Goal: Information Seeking & Learning: Learn about a topic

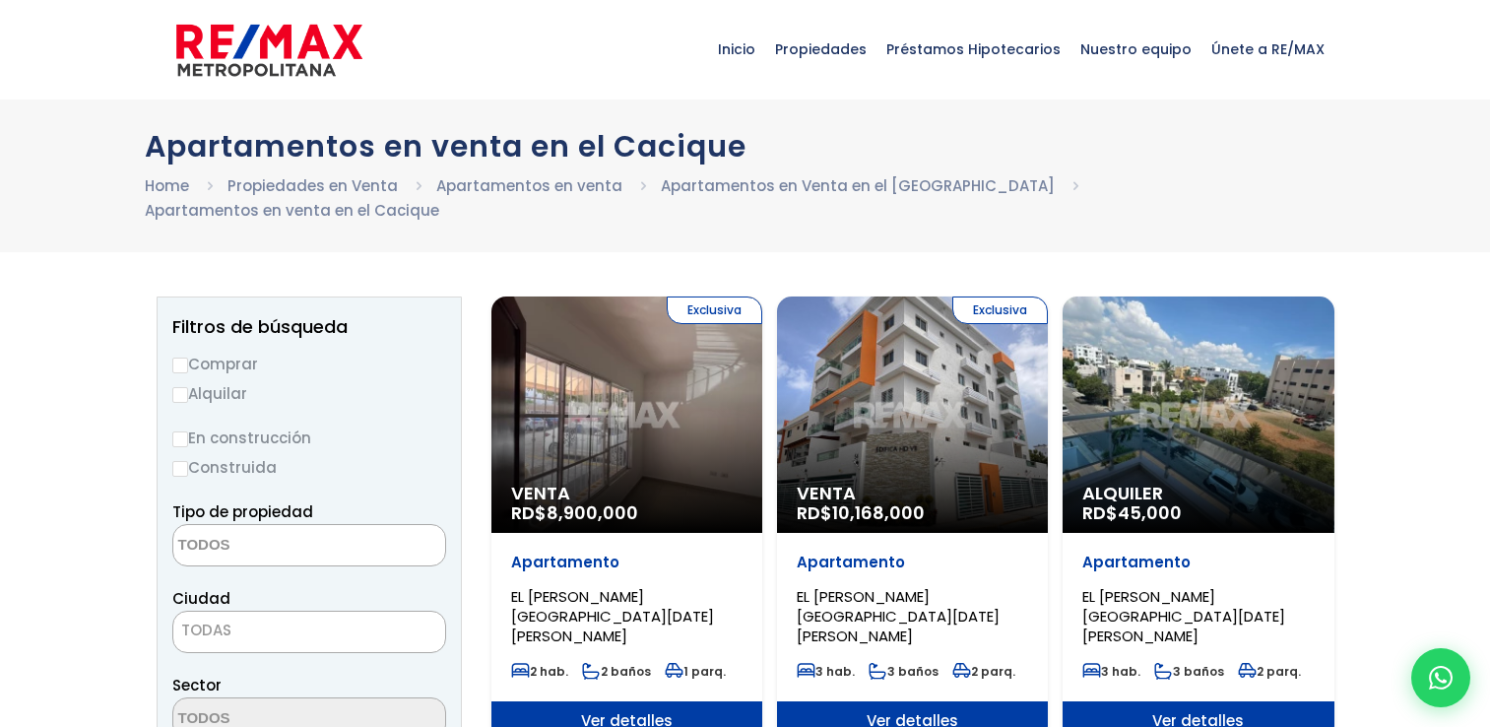
select select
click at [187, 352] on label "Comprar" at bounding box center [309, 364] width 274 height 25
click at [187, 358] on input "Comprar" at bounding box center [180, 366] width 16 height 16
radio input "true"
click at [186, 461] on input "Construida" at bounding box center [180, 469] width 16 height 16
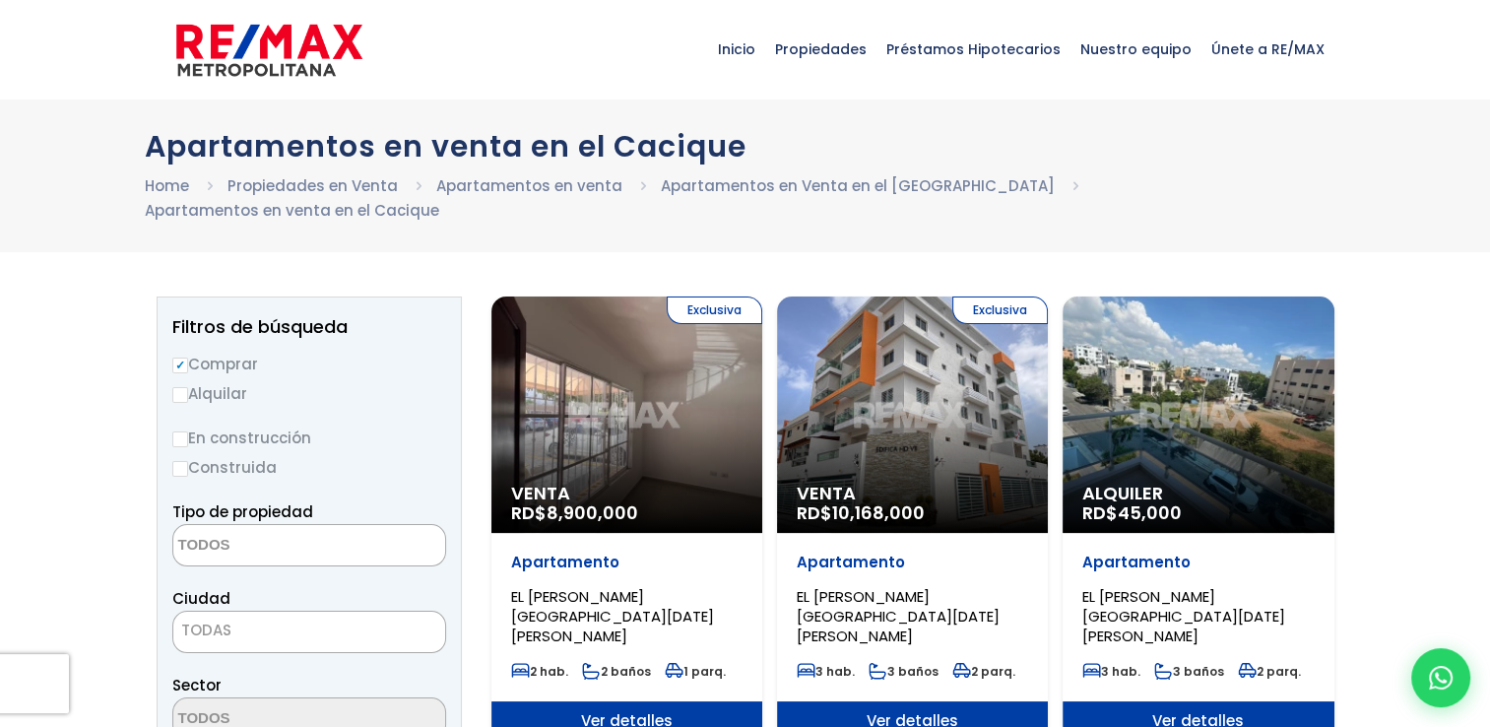
radio input "true"
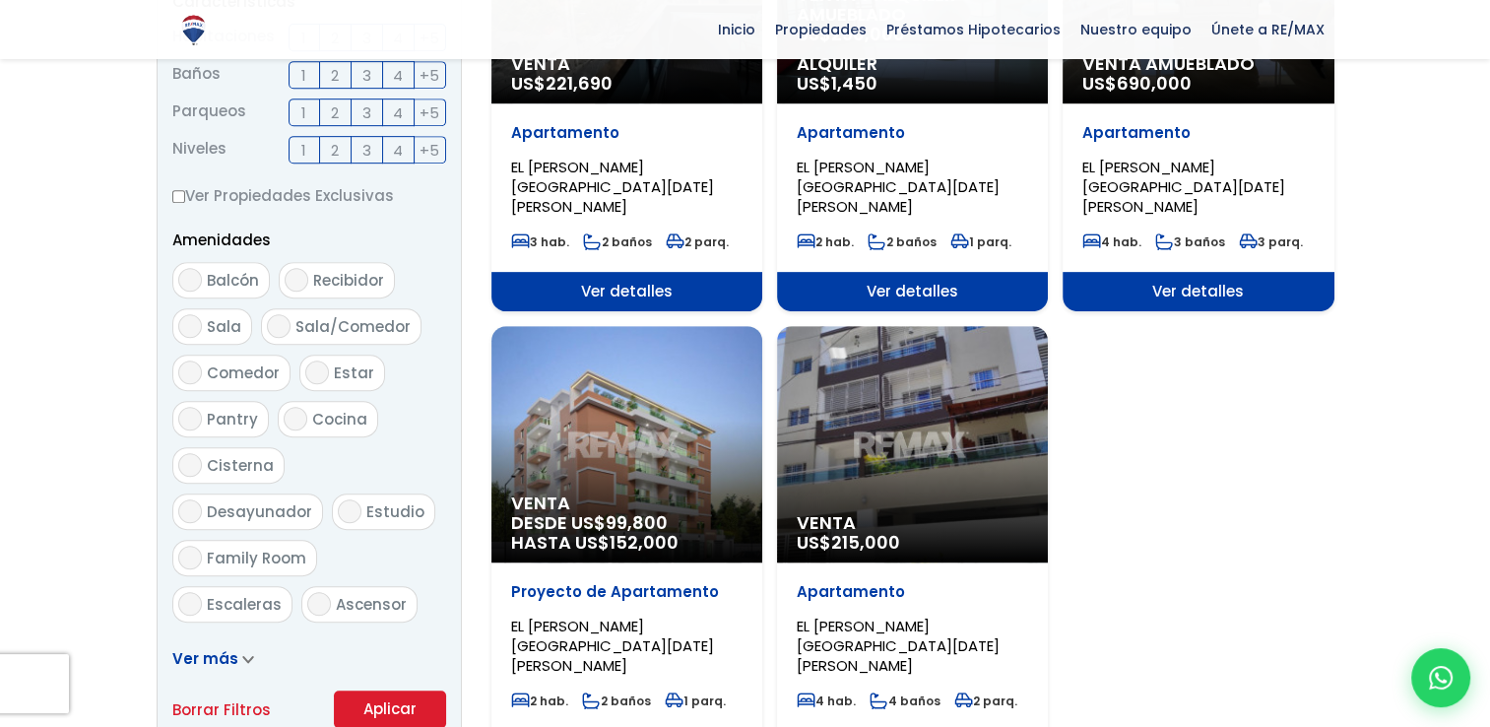
scroll to position [886, 0]
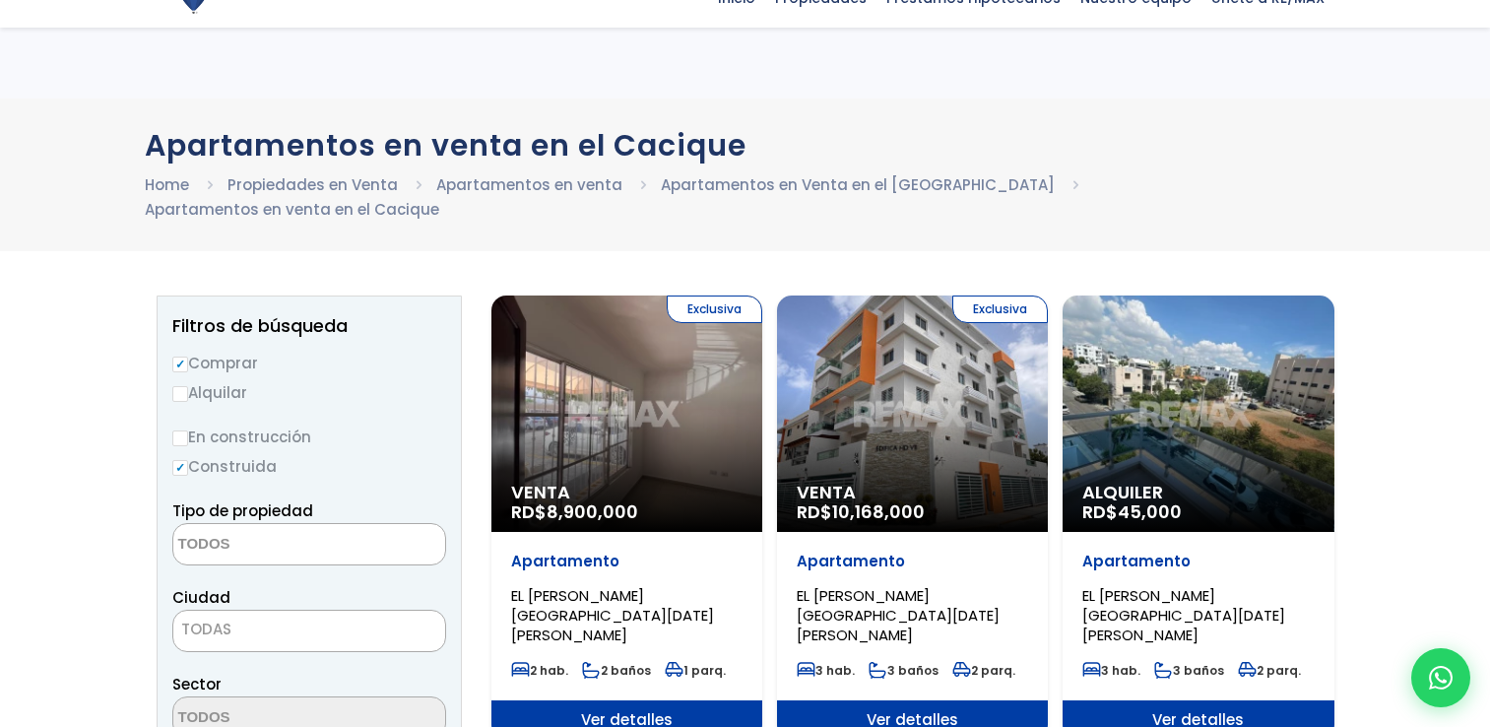
select select
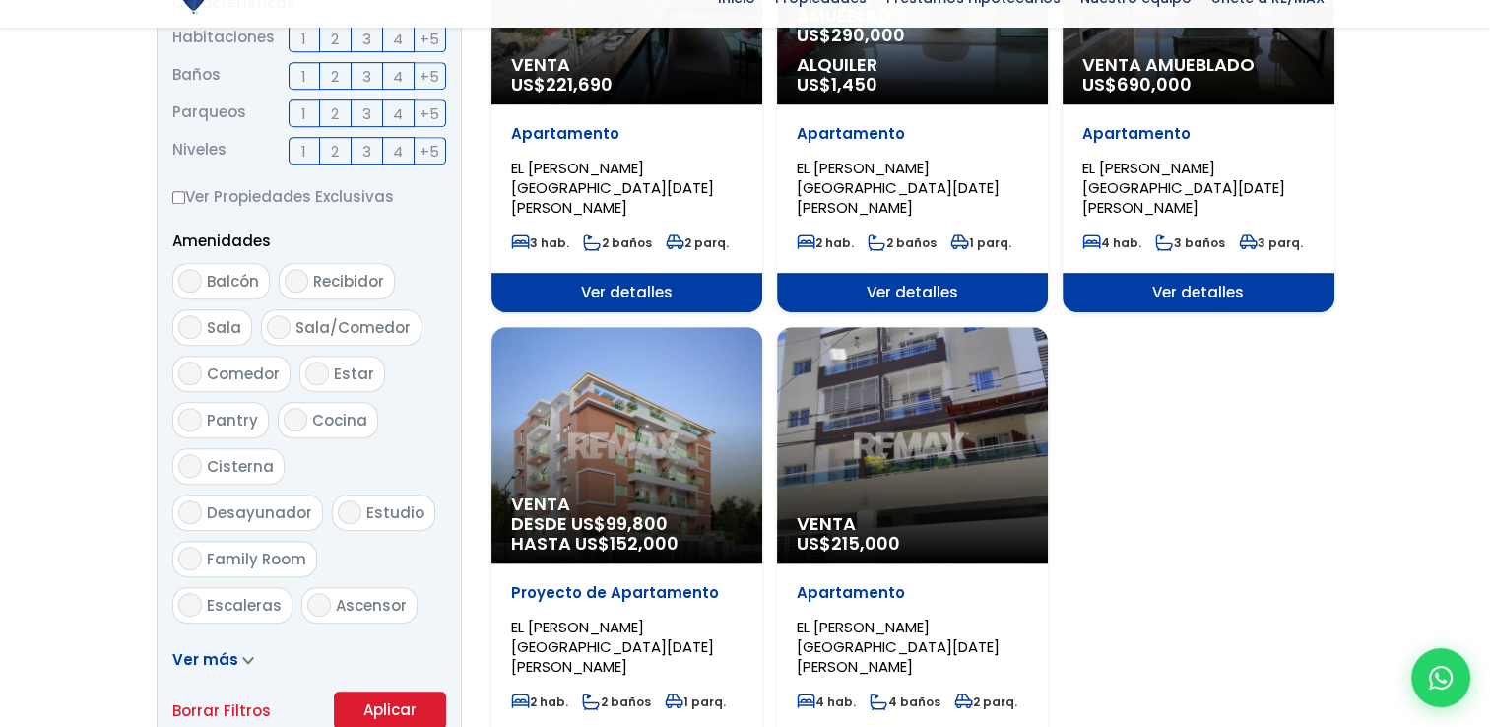
scroll to position [886, 0]
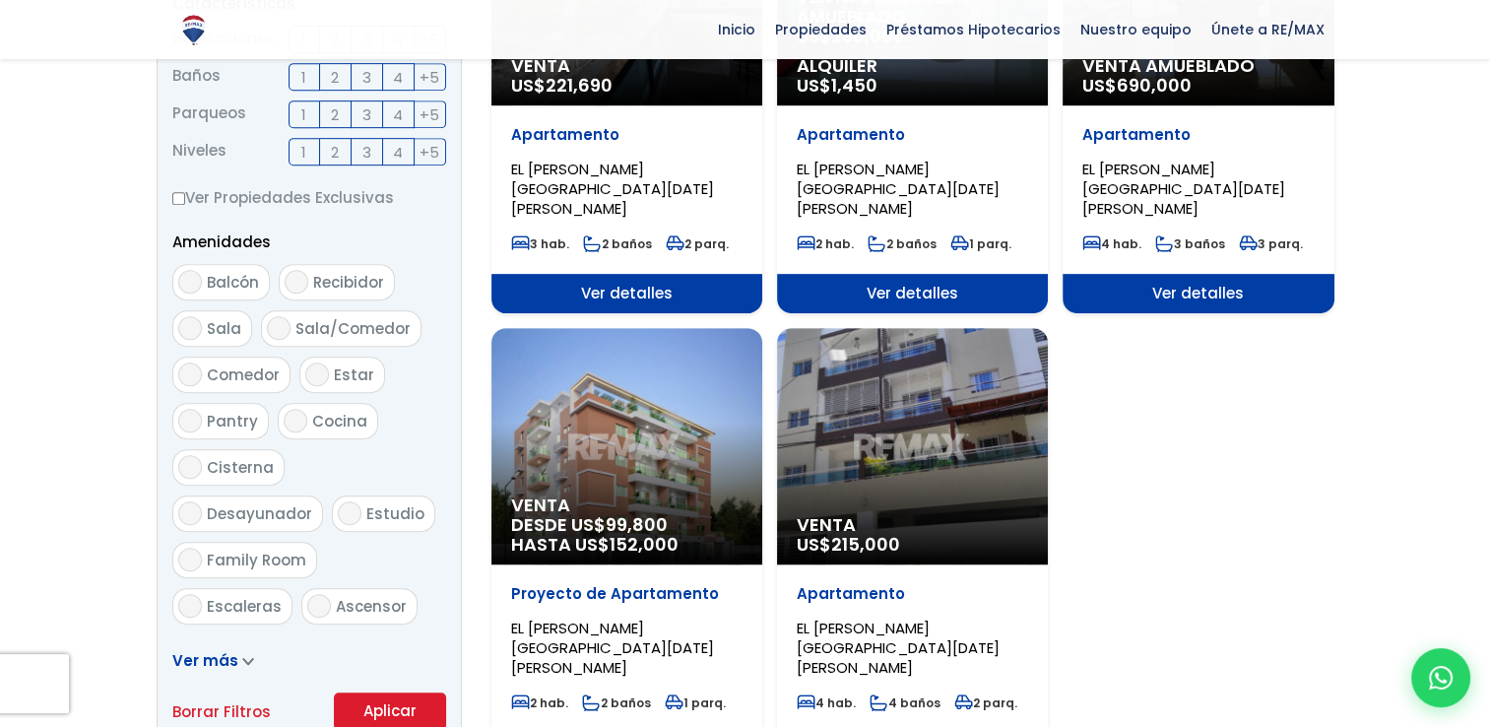
click at [547, 383] on div "Venta DESDE US$ 99,800 HASTA US$ 152,000" at bounding box center [627, 446] width 271 height 236
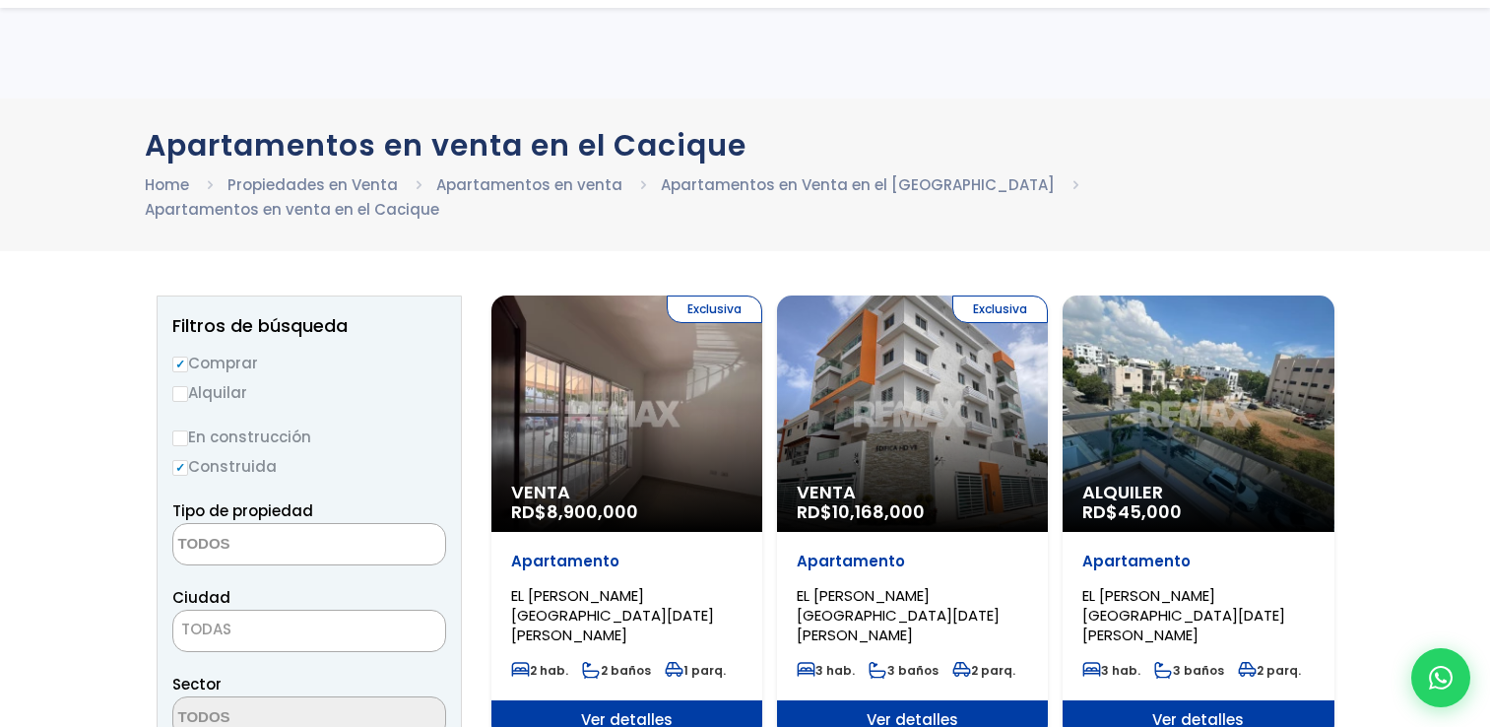
select select
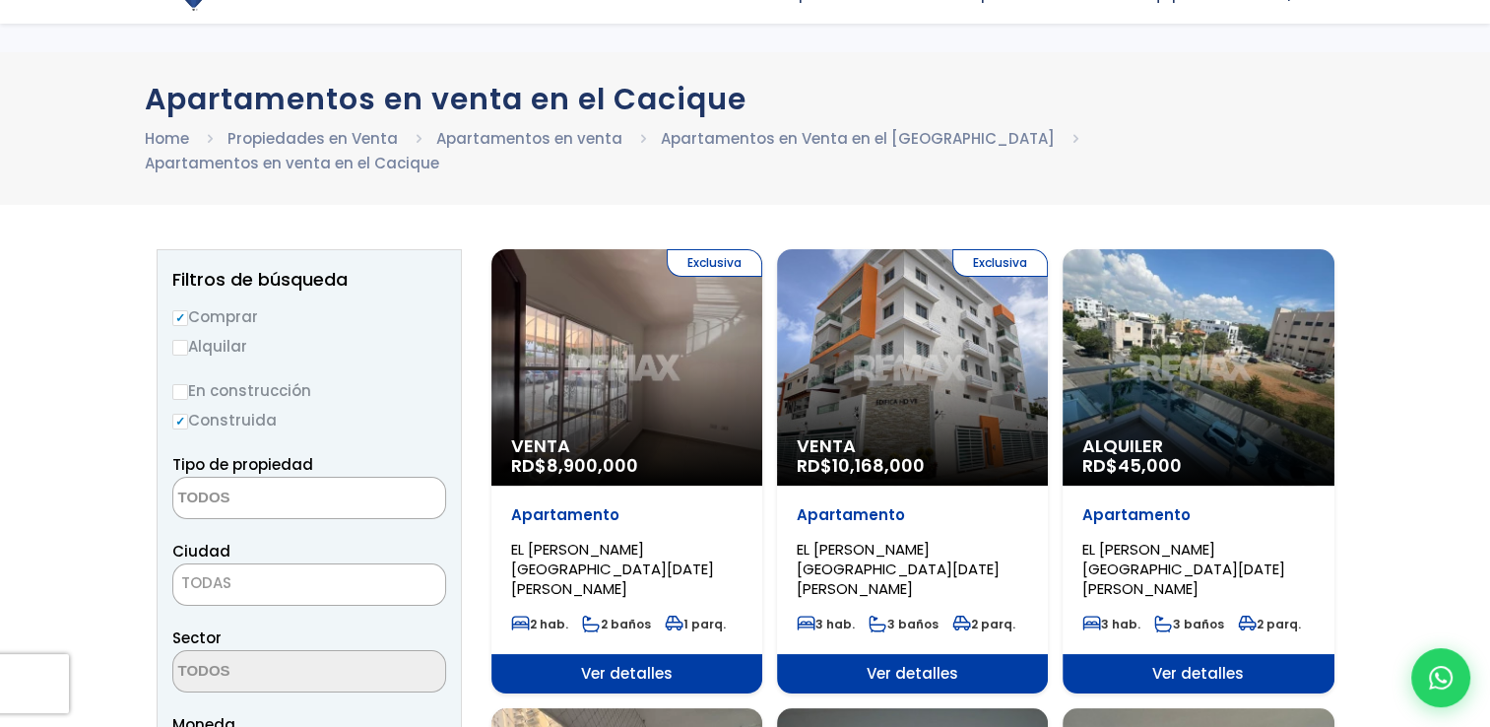
scroll to position [24, 0]
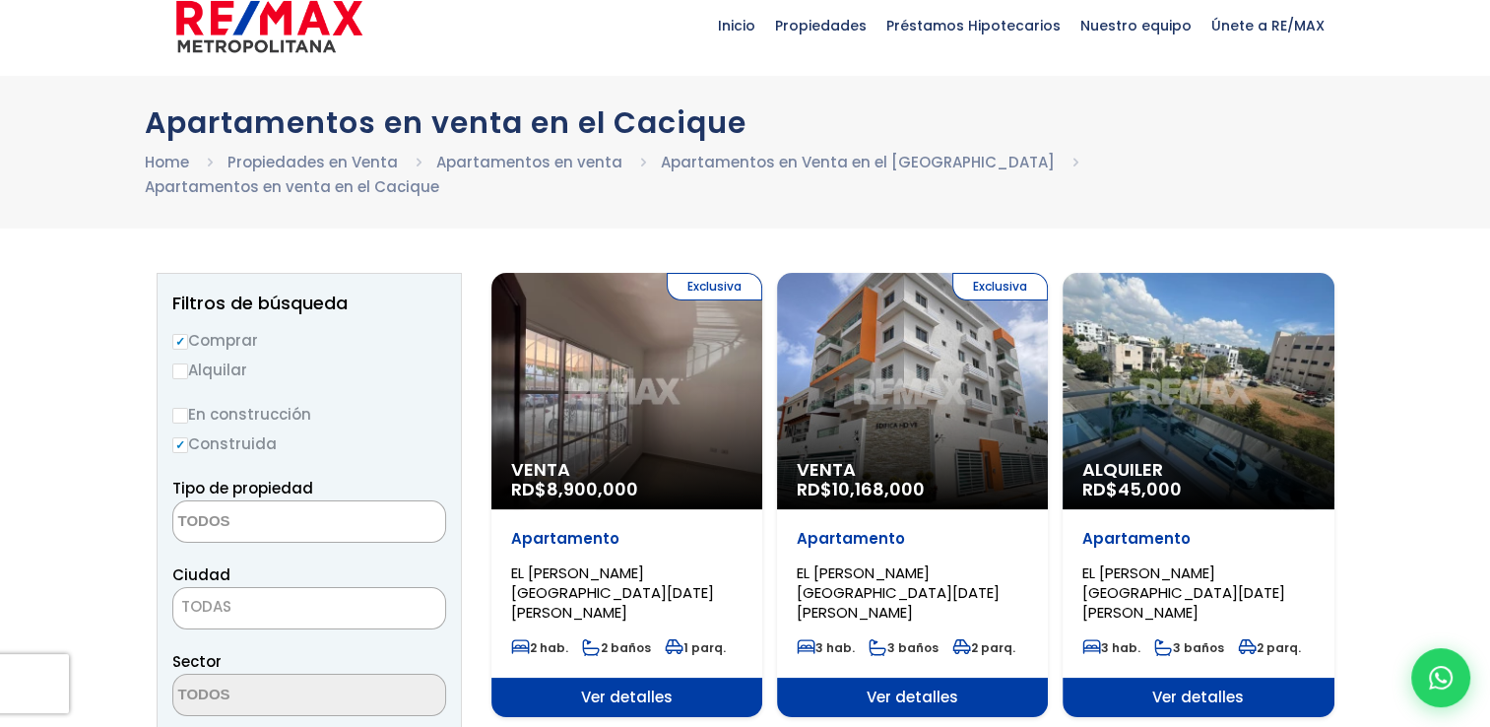
click at [638, 387] on div "Exclusiva Venta RD$ 8,900,000" at bounding box center [627, 391] width 271 height 236
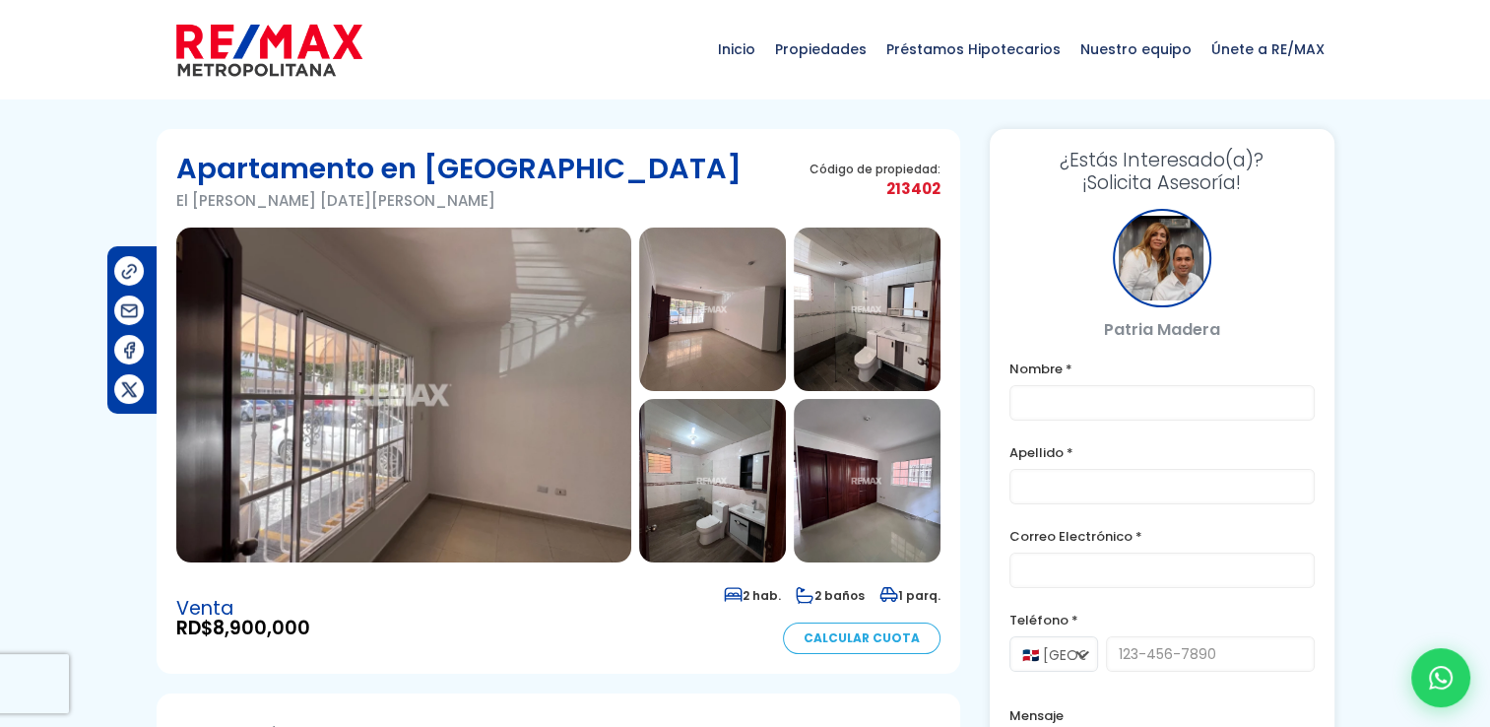
click at [513, 416] on img at bounding box center [403, 395] width 455 height 335
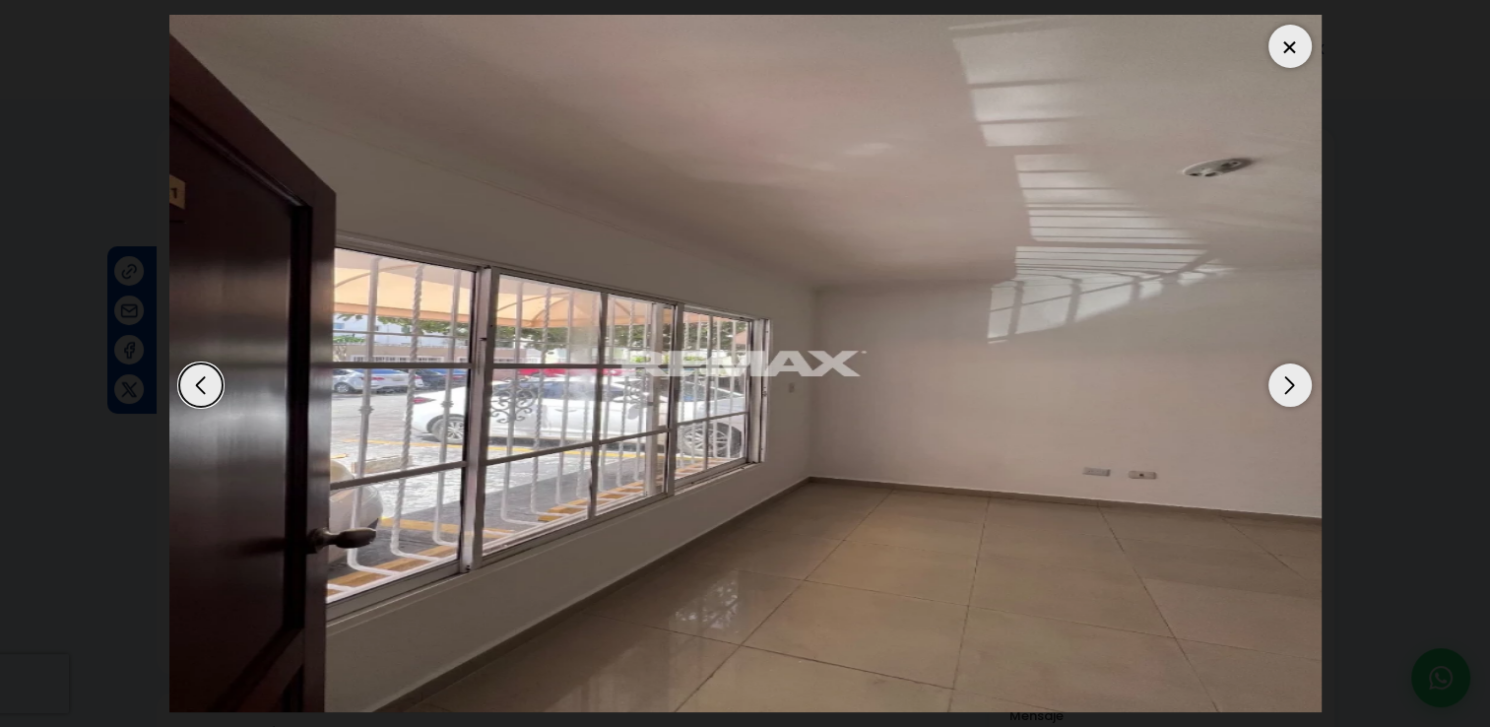
click at [1292, 384] on div "Next slide" at bounding box center [1290, 385] width 43 height 43
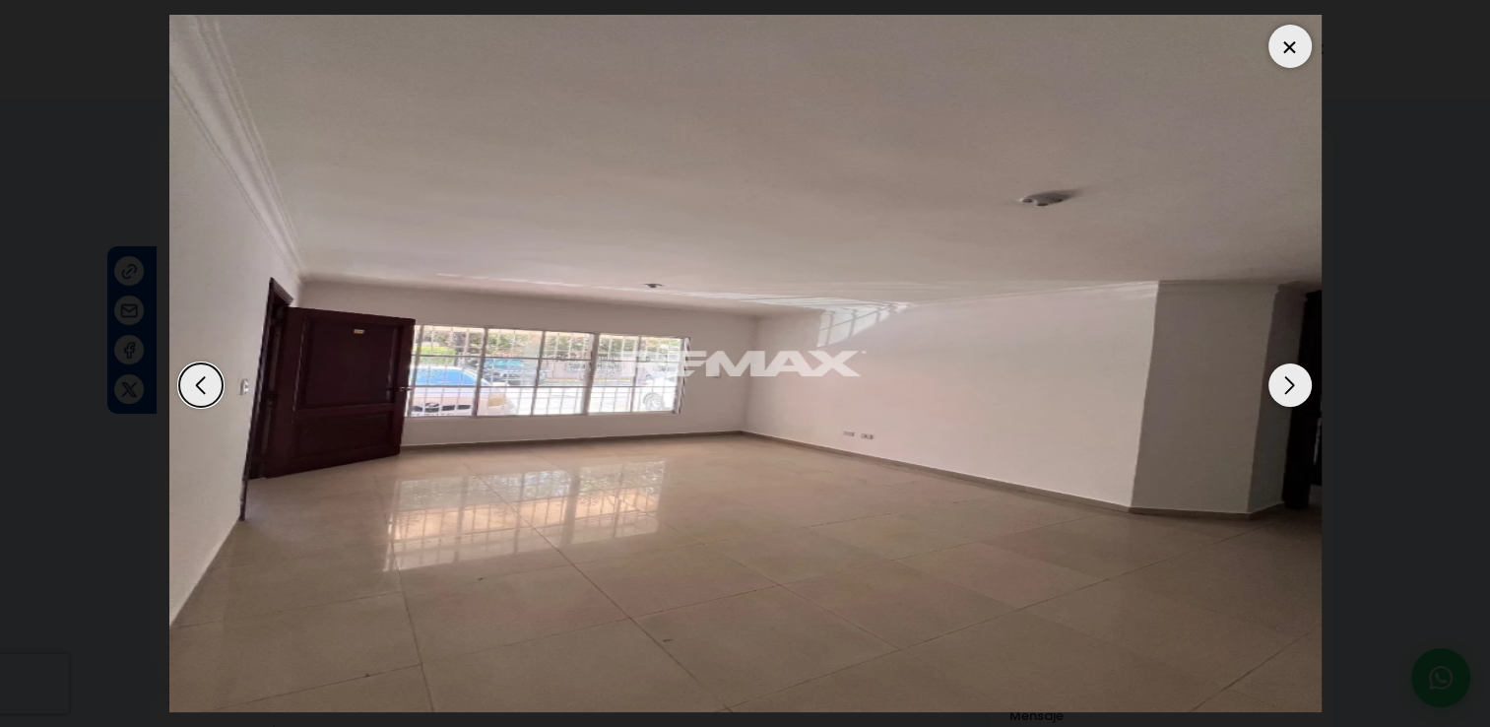
click at [1292, 384] on div "Next slide" at bounding box center [1290, 385] width 43 height 43
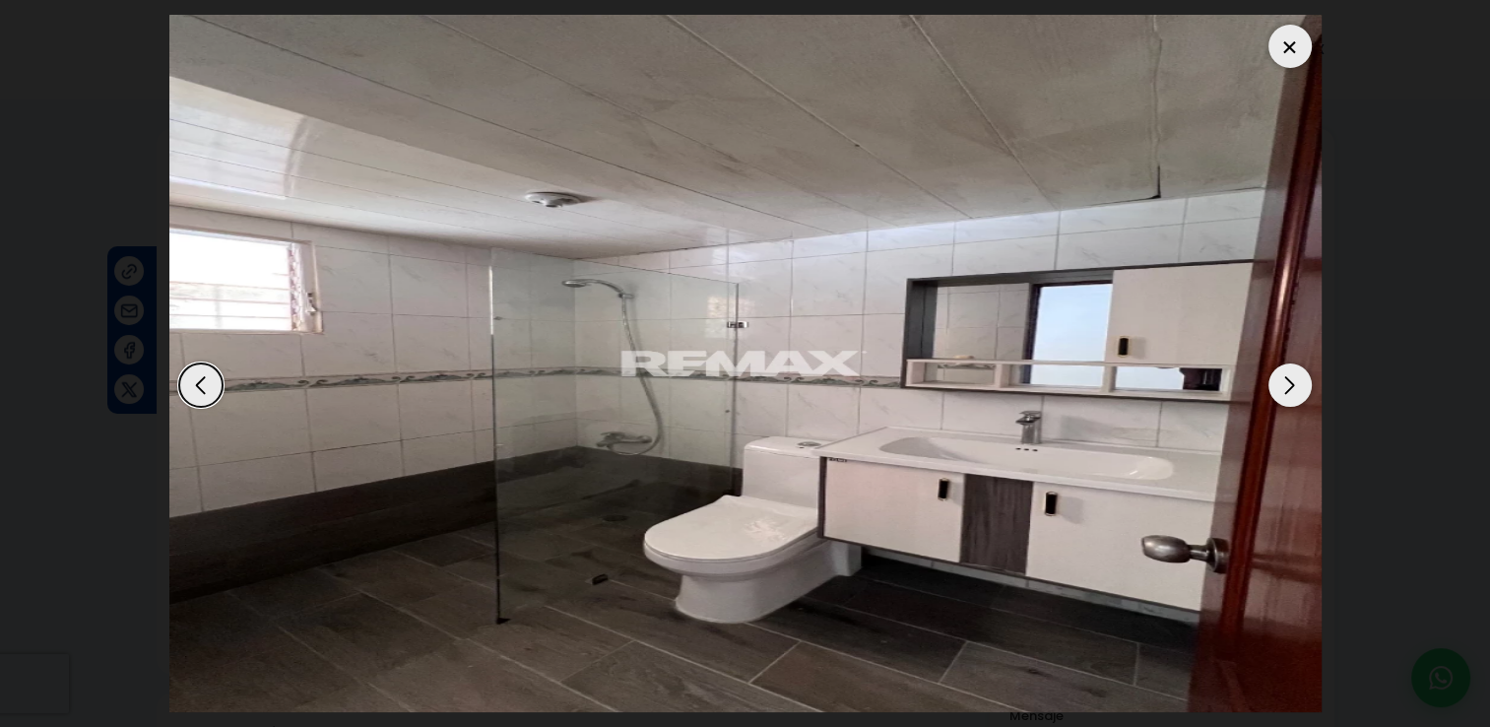
click at [1292, 384] on div "Next slide" at bounding box center [1290, 385] width 43 height 43
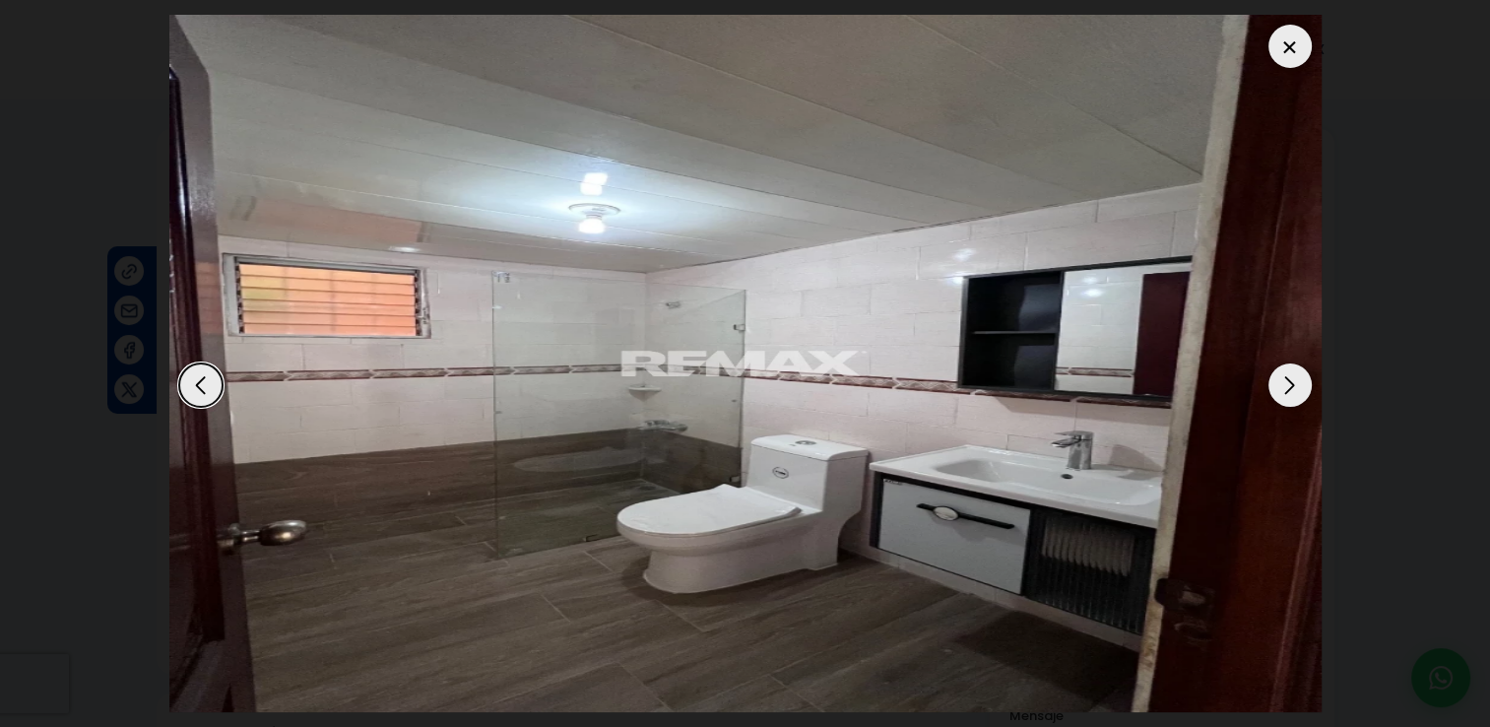
click at [1292, 384] on div "Next slide" at bounding box center [1290, 385] width 43 height 43
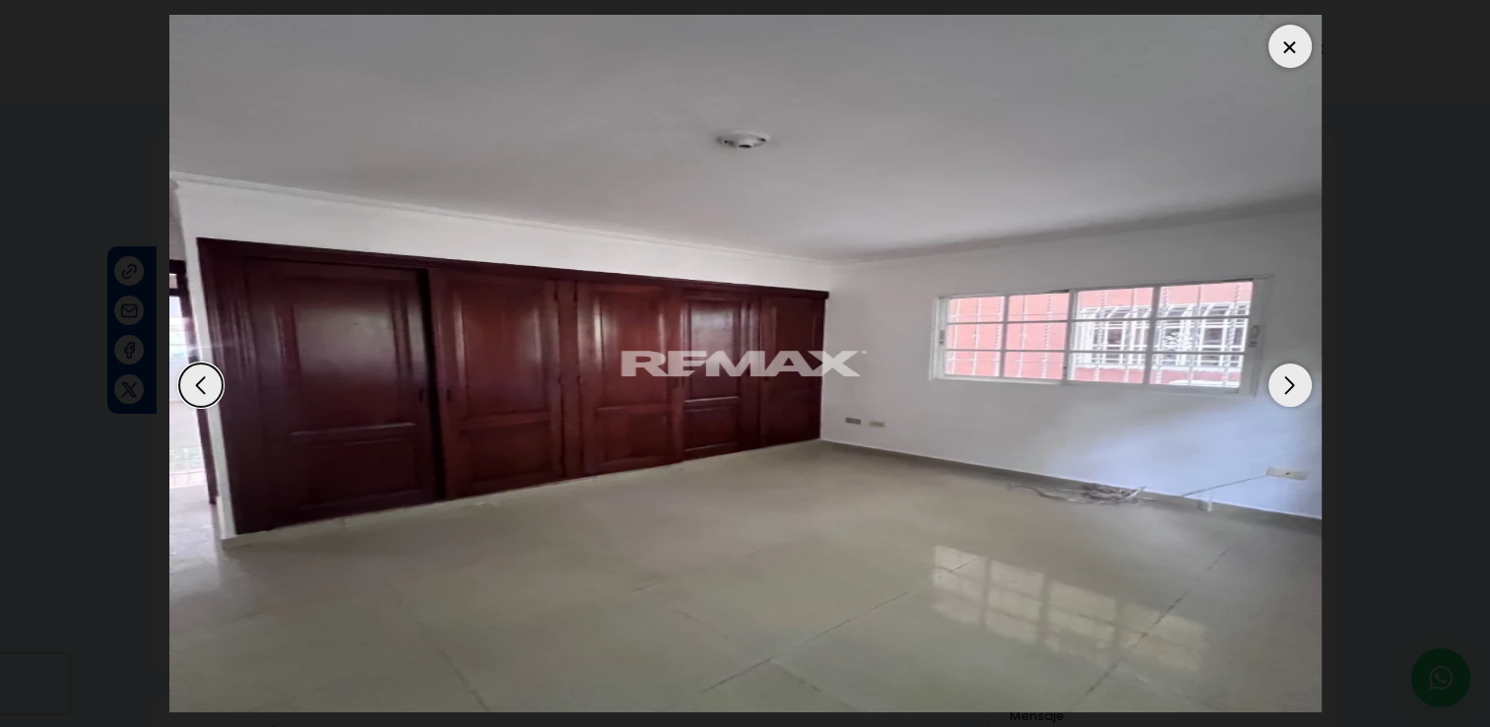
click at [1292, 384] on div "Next slide" at bounding box center [1290, 385] width 43 height 43
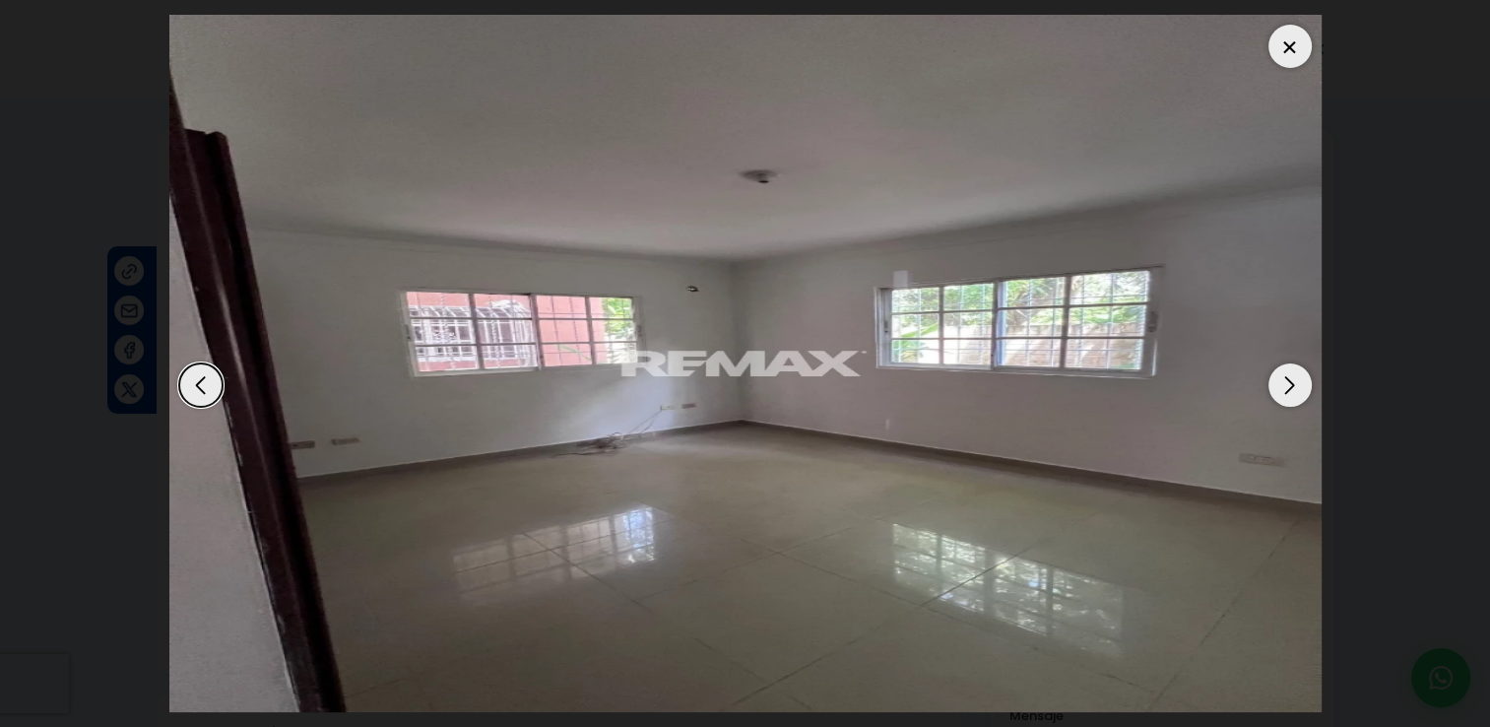
click at [1292, 384] on div "Next slide" at bounding box center [1290, 385] width 43 height 43
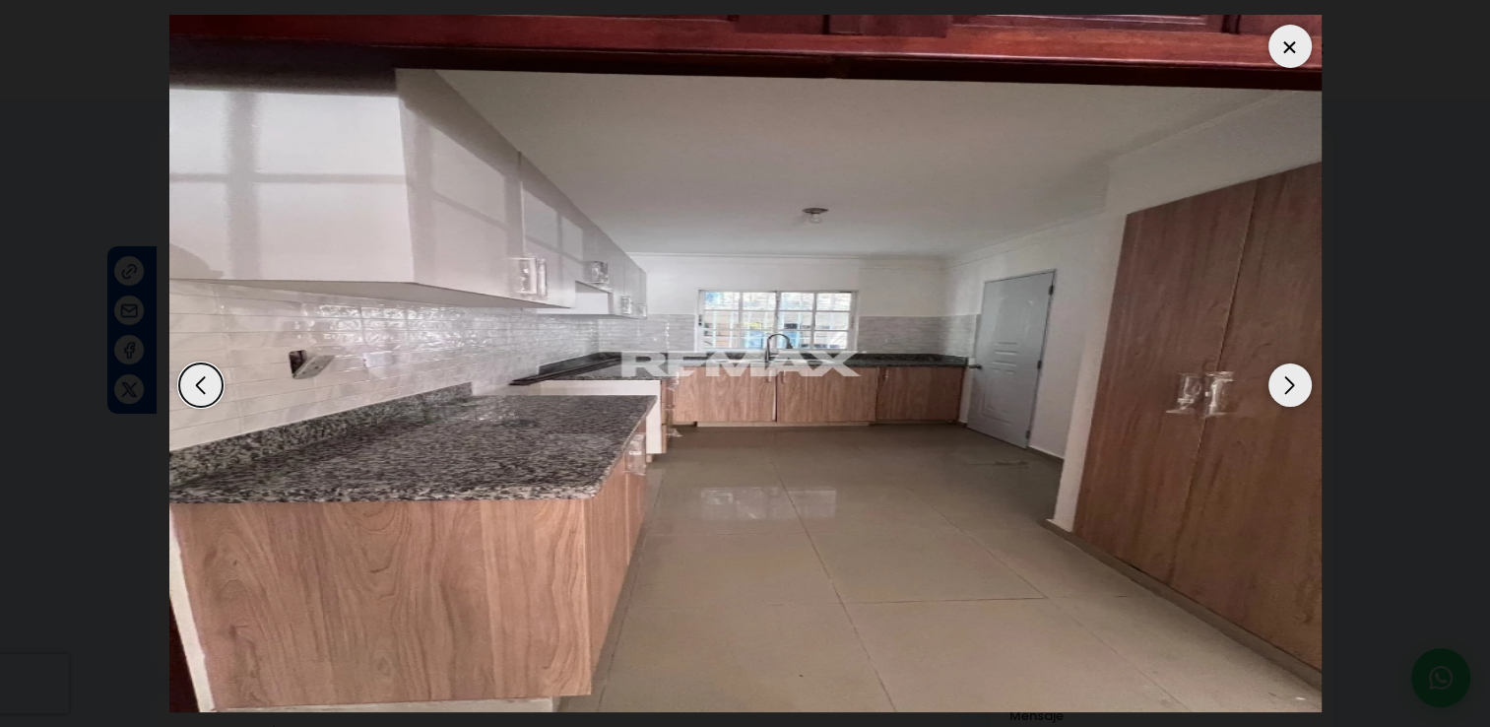
click at [1292, 384] on div "Next slide" at bounding box center [1290, 385] width 43 height 43
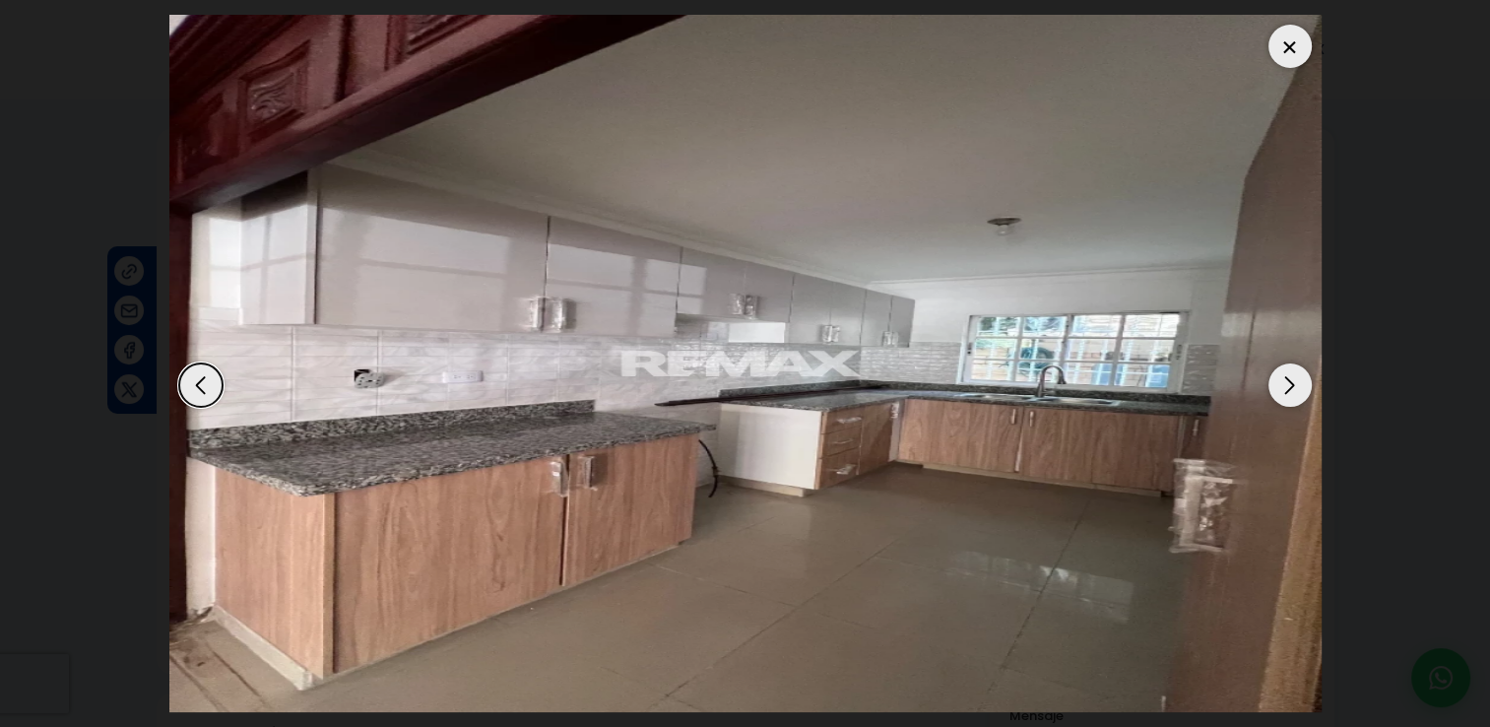
click at [1292, 384] on div "Next slide" at bounding box center [1290, 385] width 43 height 43
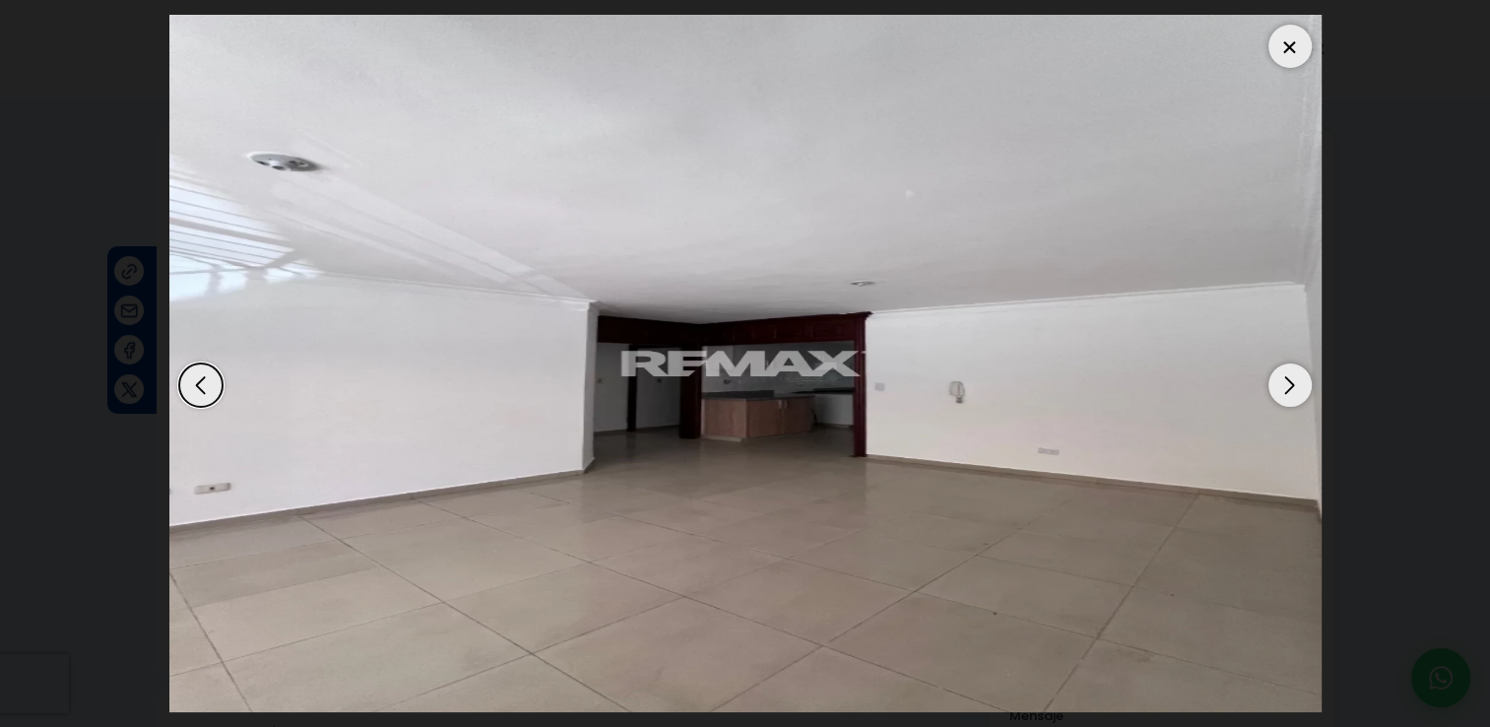
click at [1292, 384] on div "Next slide" at bounding box center [1290, 385] width 43 height 43
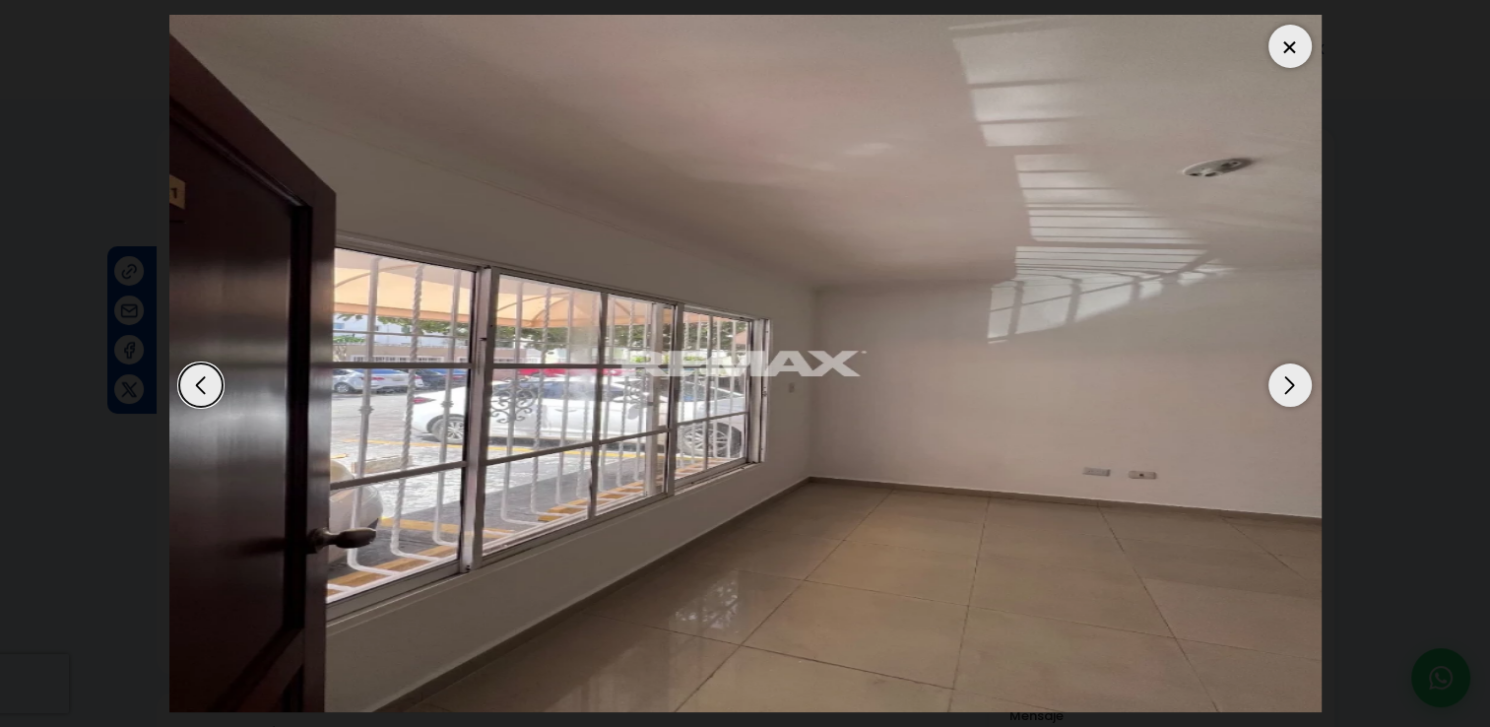
click at [1292, 384] on div "Next slide" at bounding box center [1290, 385] width 43 height 43
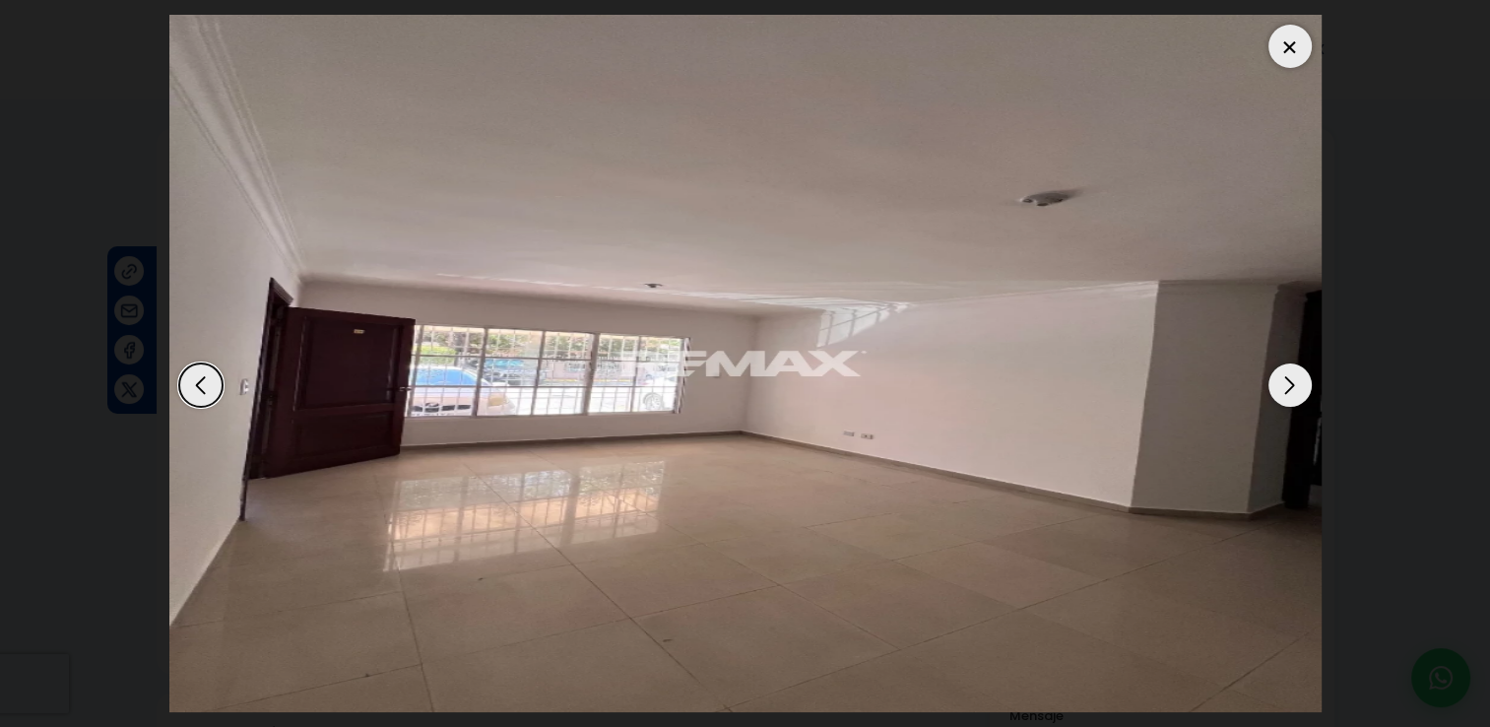
click at [1292, 384] on div "Next slide" at bounding box center [1290, 385] width 43 height 43
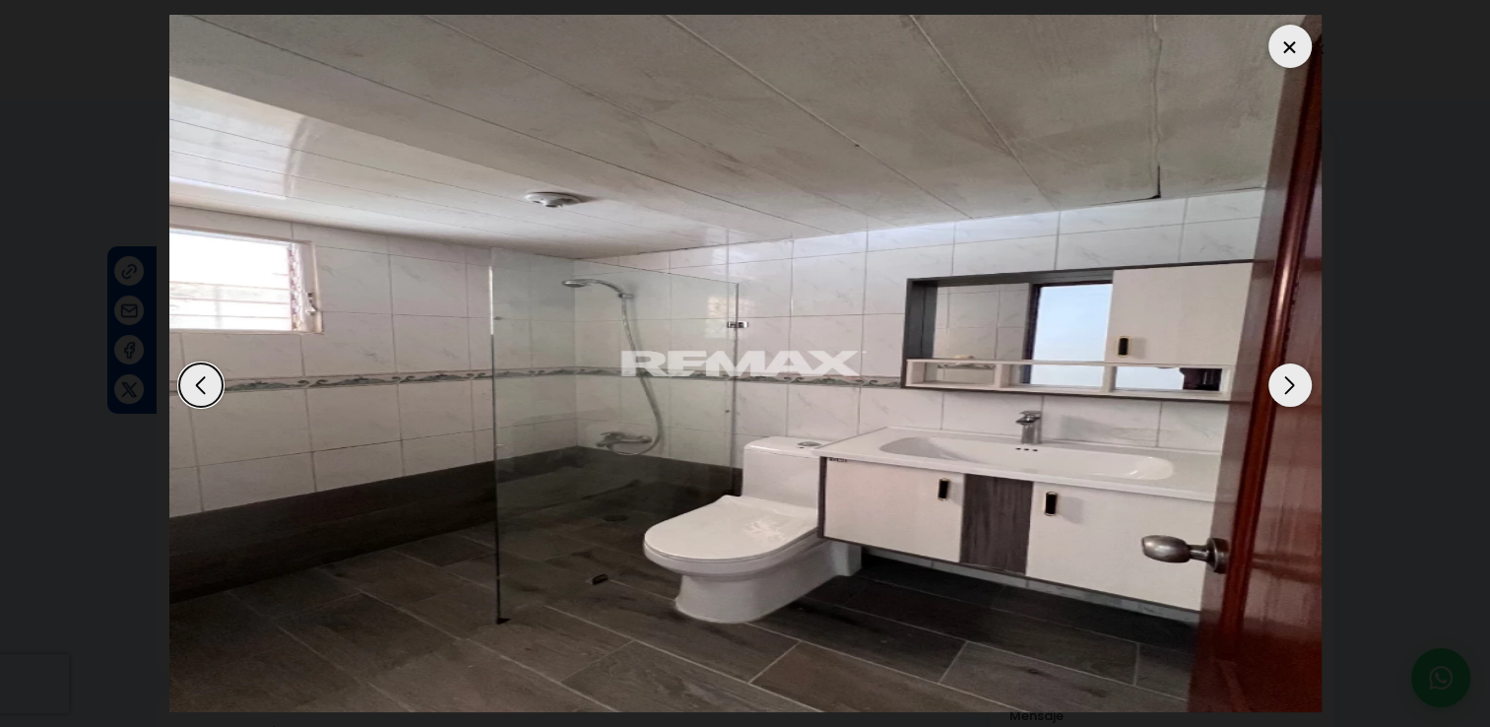
click at [1300, 30] on div at bounding box center [1290, 46] width 43 height 43
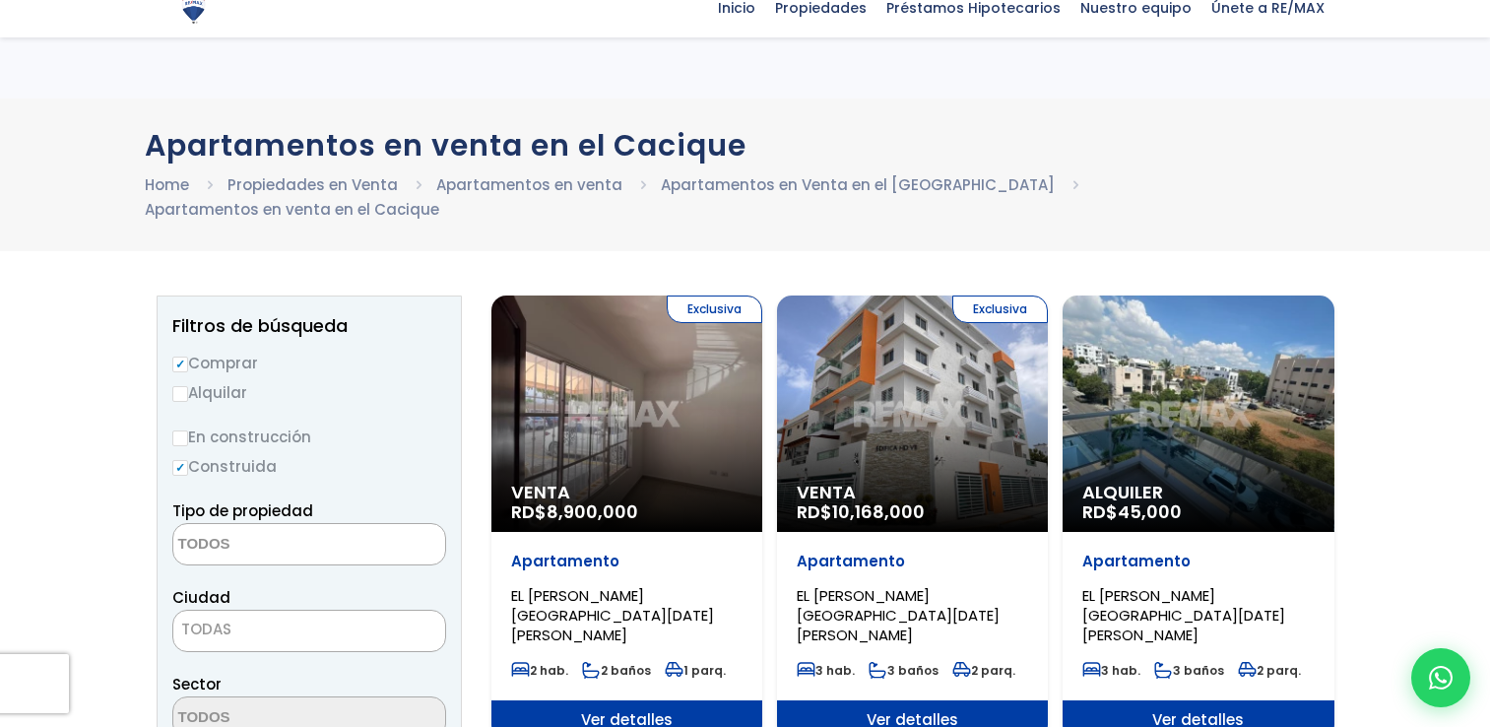
select select
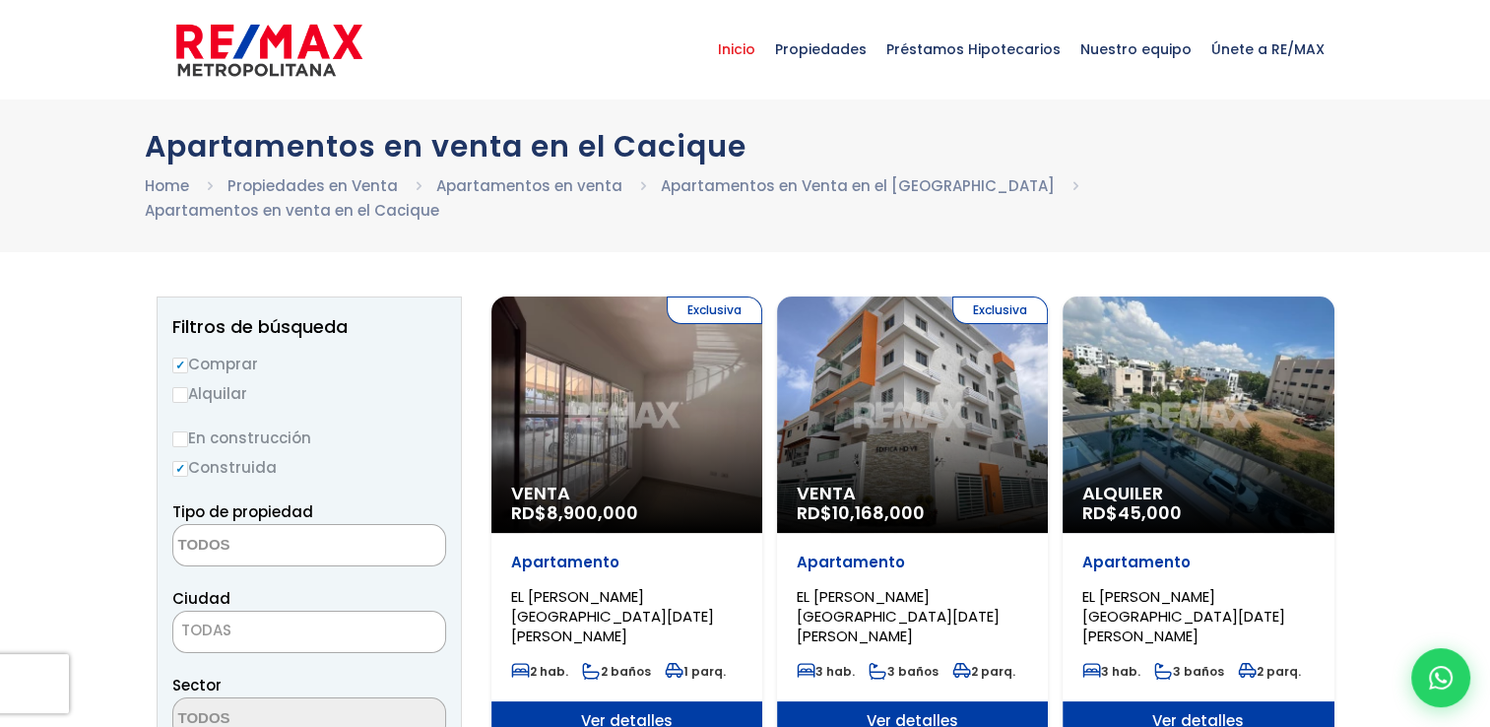
click at [749, 54] on span "Inicio" at bounding box center [736, 49] width 57 height 59
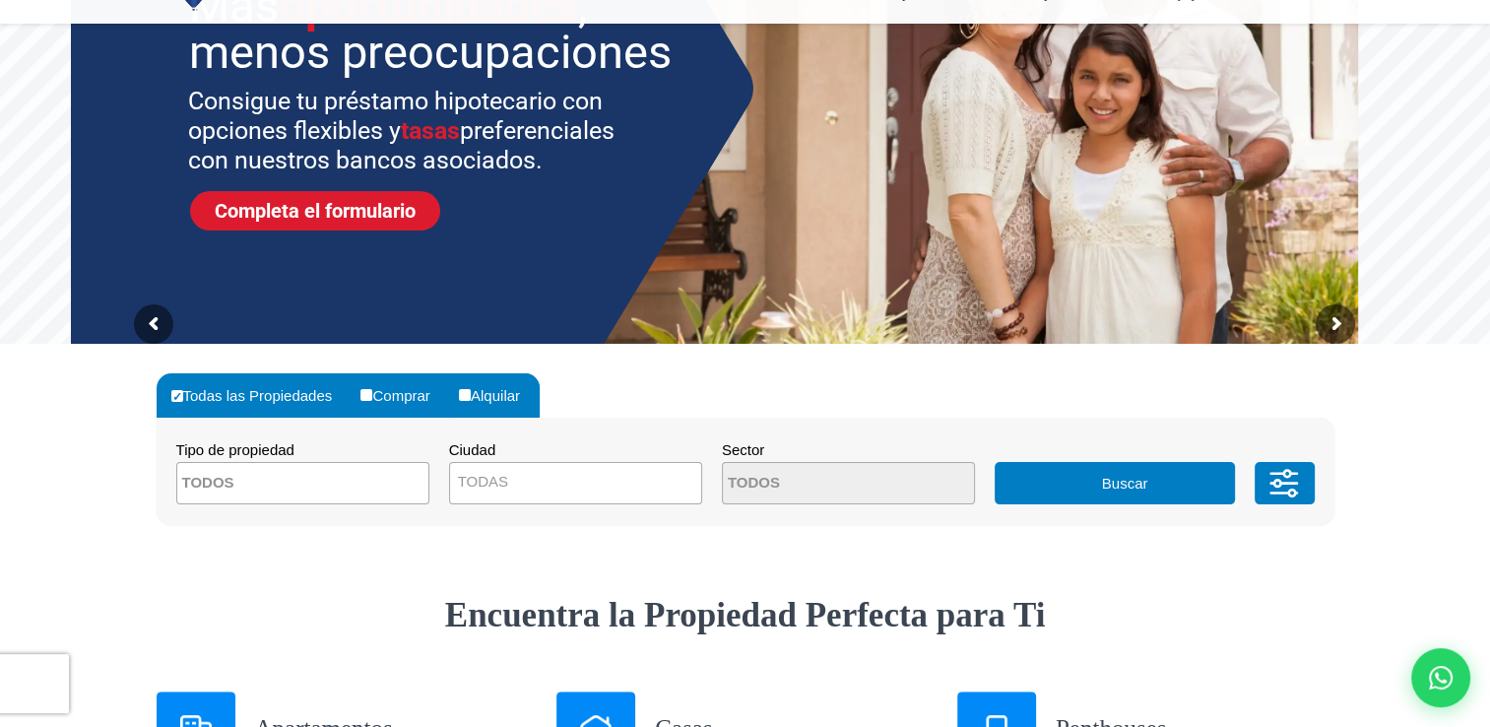
scroll to position [284, 0]
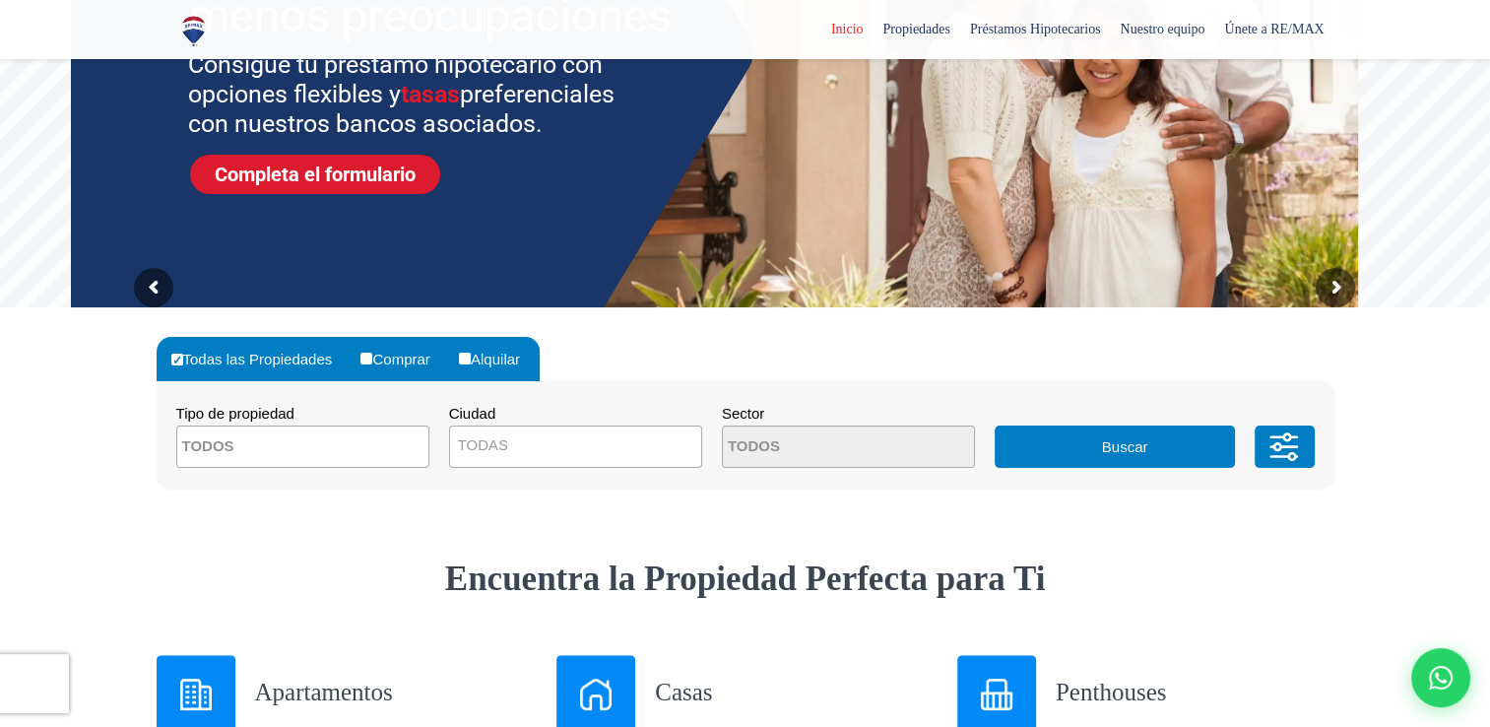
click at [328, 451] on textarea "Search" at bounding box center [272, 448] width 191 height 42
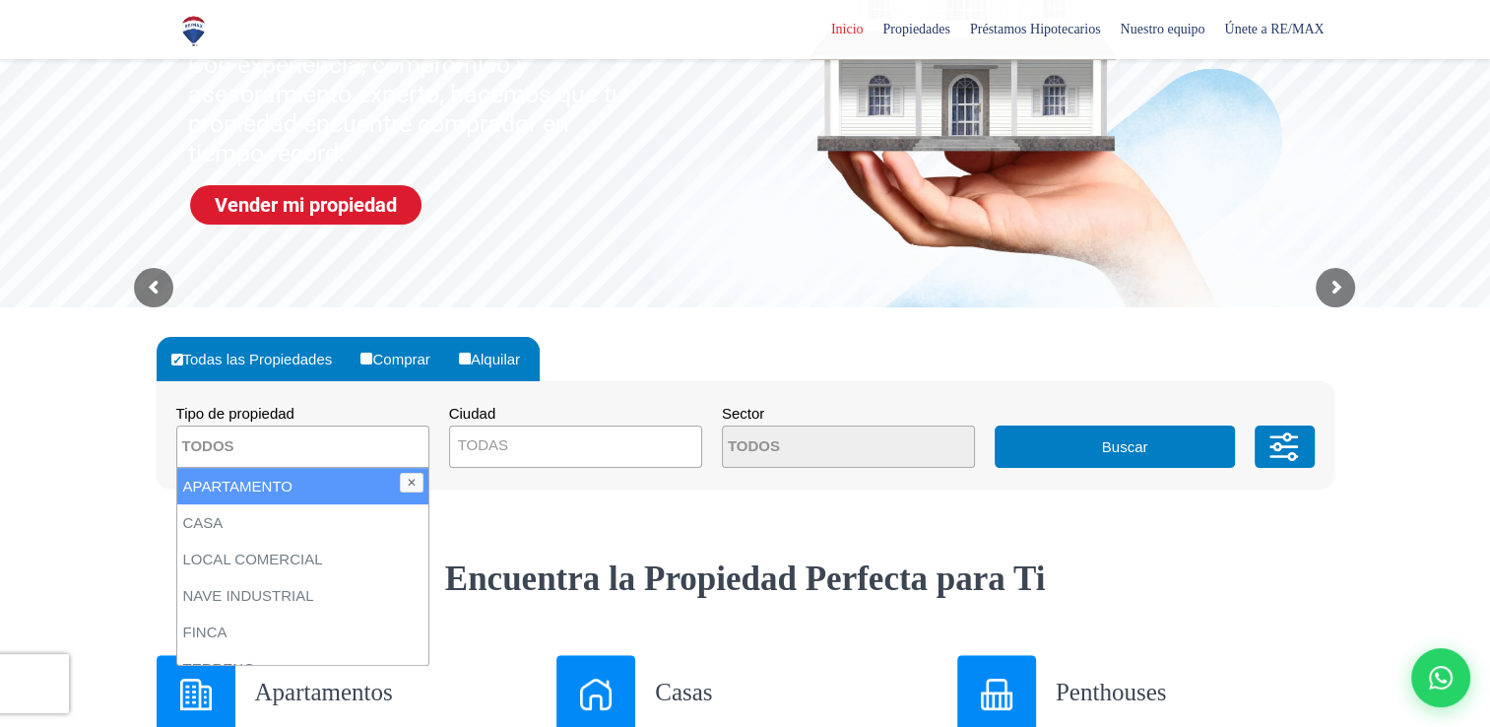
click at [339, 480] on li "APARTAMENTO" at bounding box center [302, 486] width 251 height 36
select select "apartment"
click at [622, 456] on span "TODAS" at bounding box center [575, 445] width 251 height 28
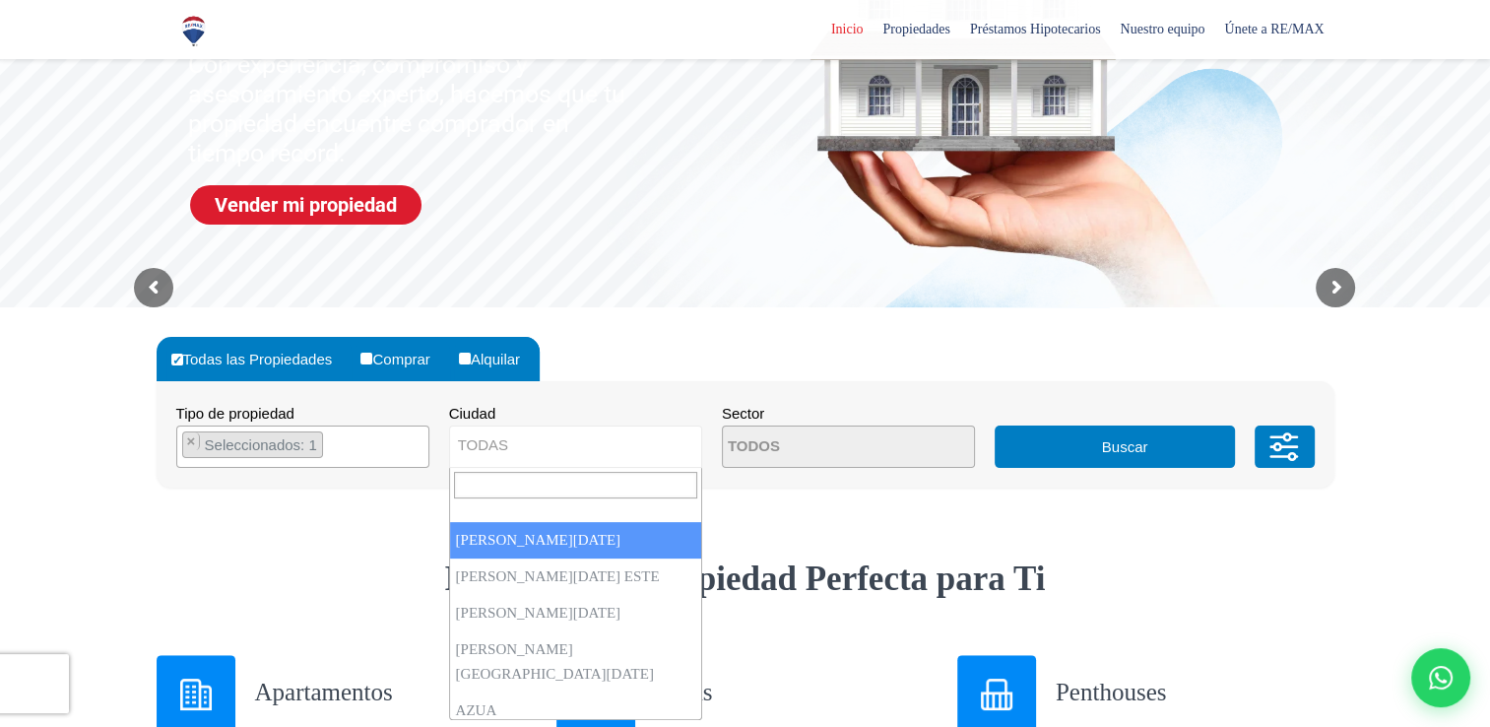
select select "1"
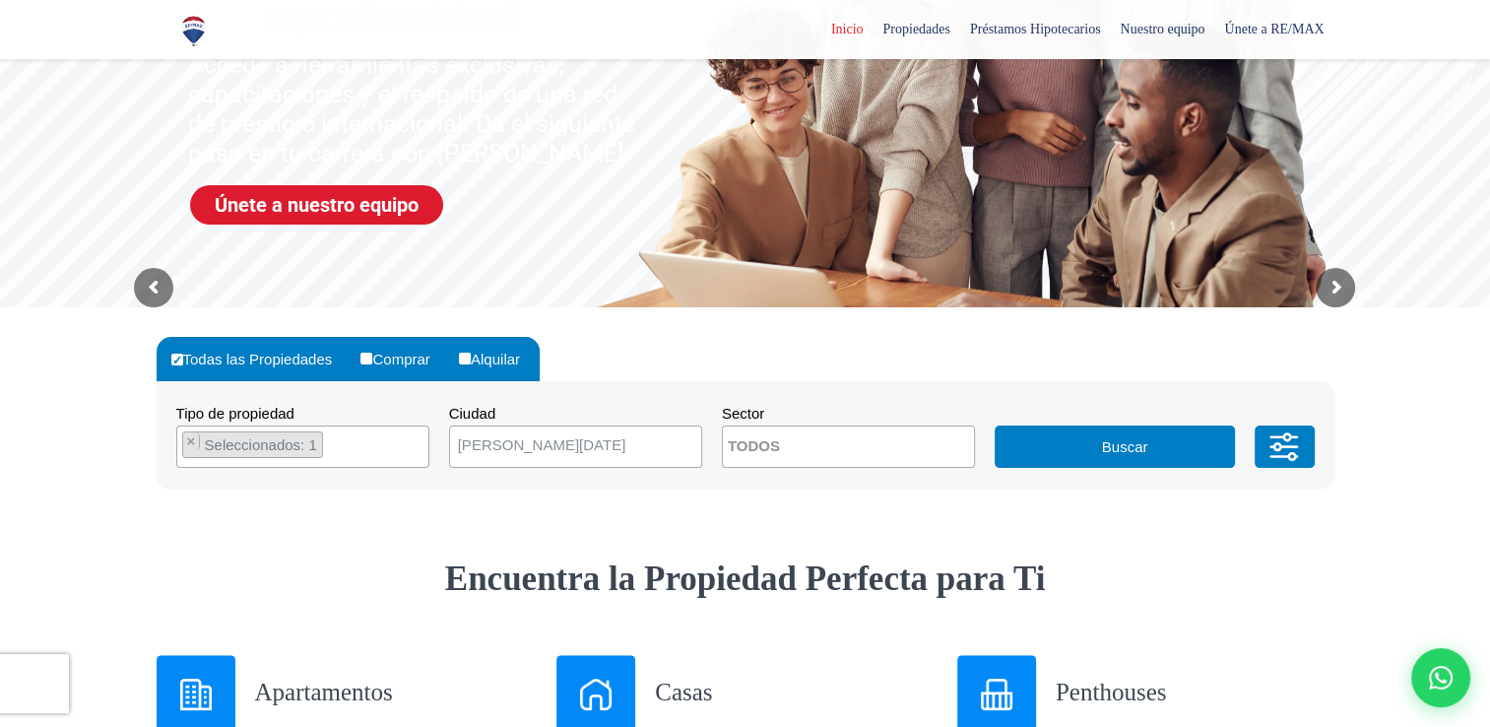
click at [938, 451] on span at bounding box center [848, 447] width 253 height 42
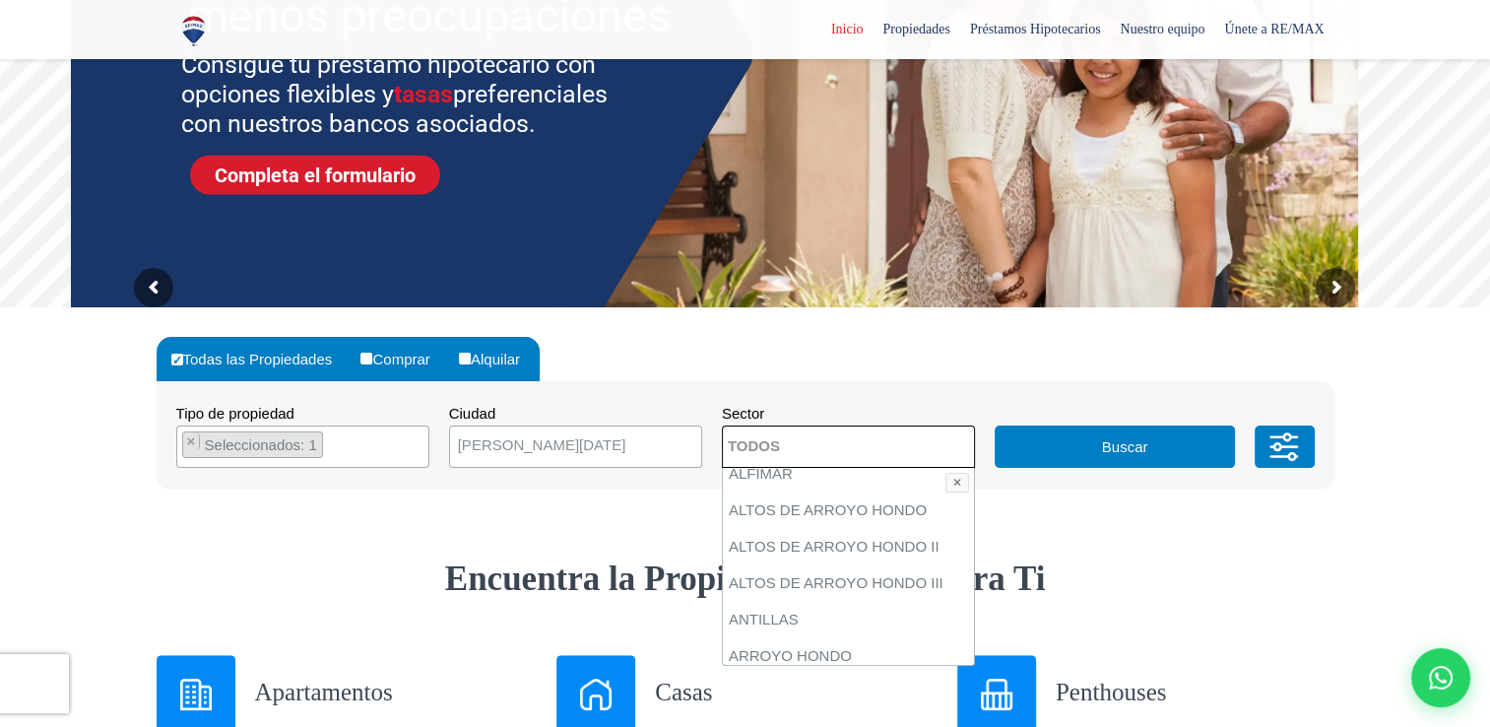
scroll to position [83, 0]
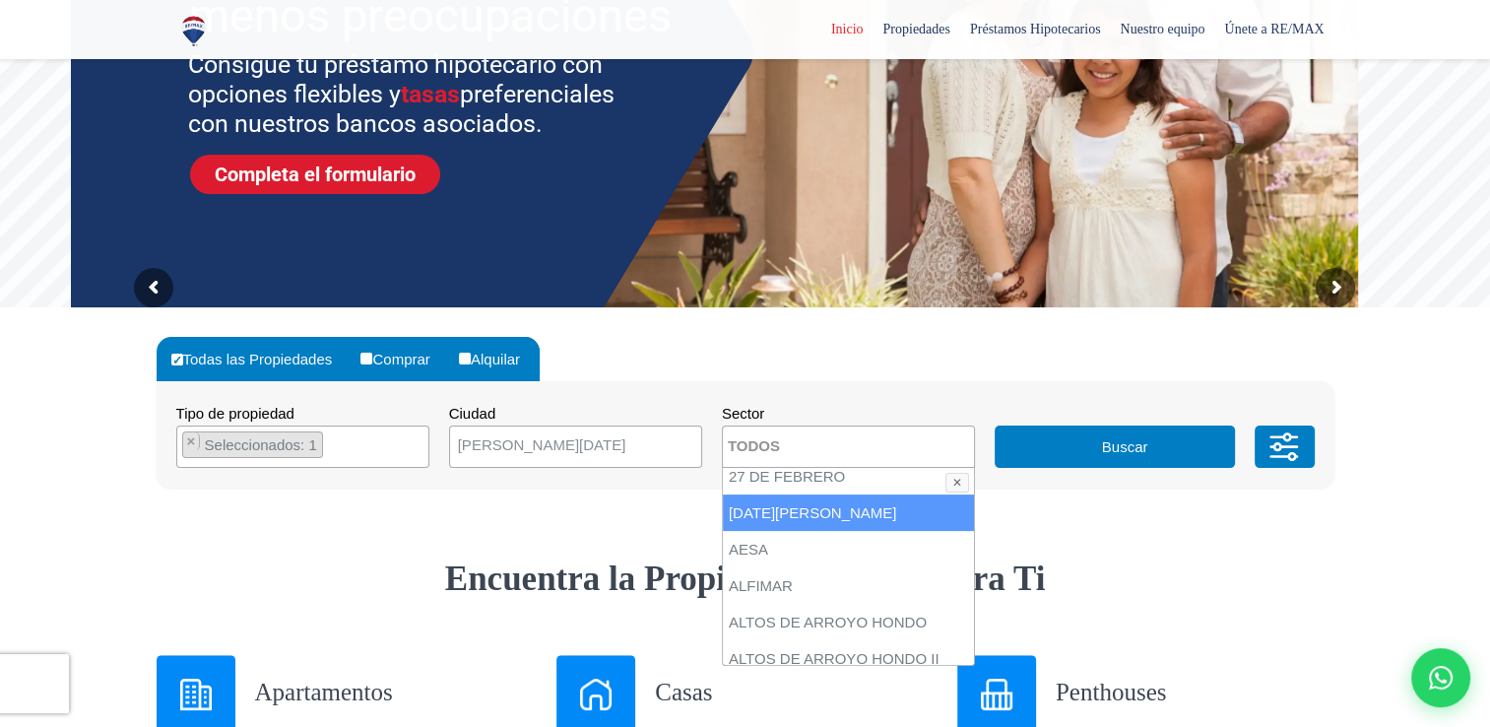
click at [894, 514] on li "[DATE][PERSON_NAME]" at bounding box center [848, 513] width 251 height 36
select select "165"
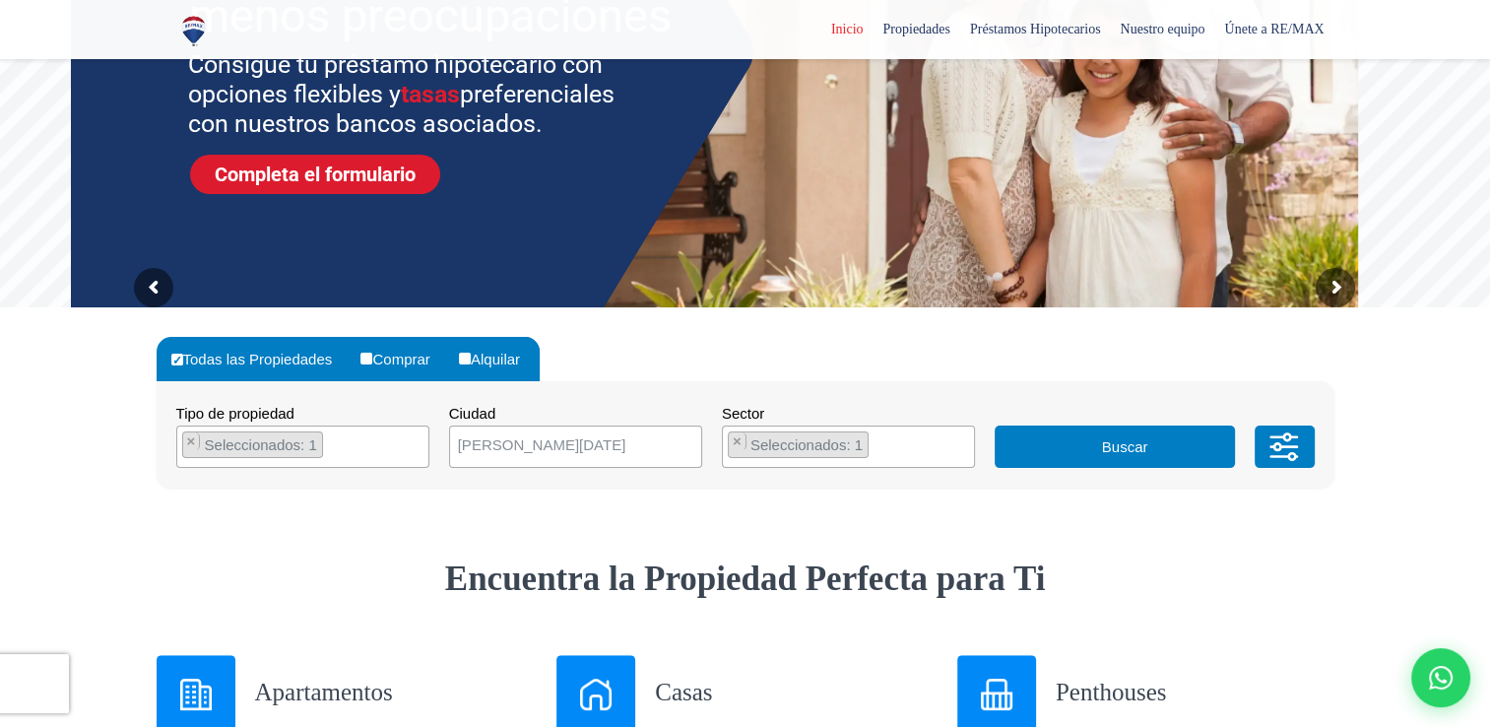
click at [1087, 441] on button "Buscar" at bounding box center [1115, 447] width 240 height 42
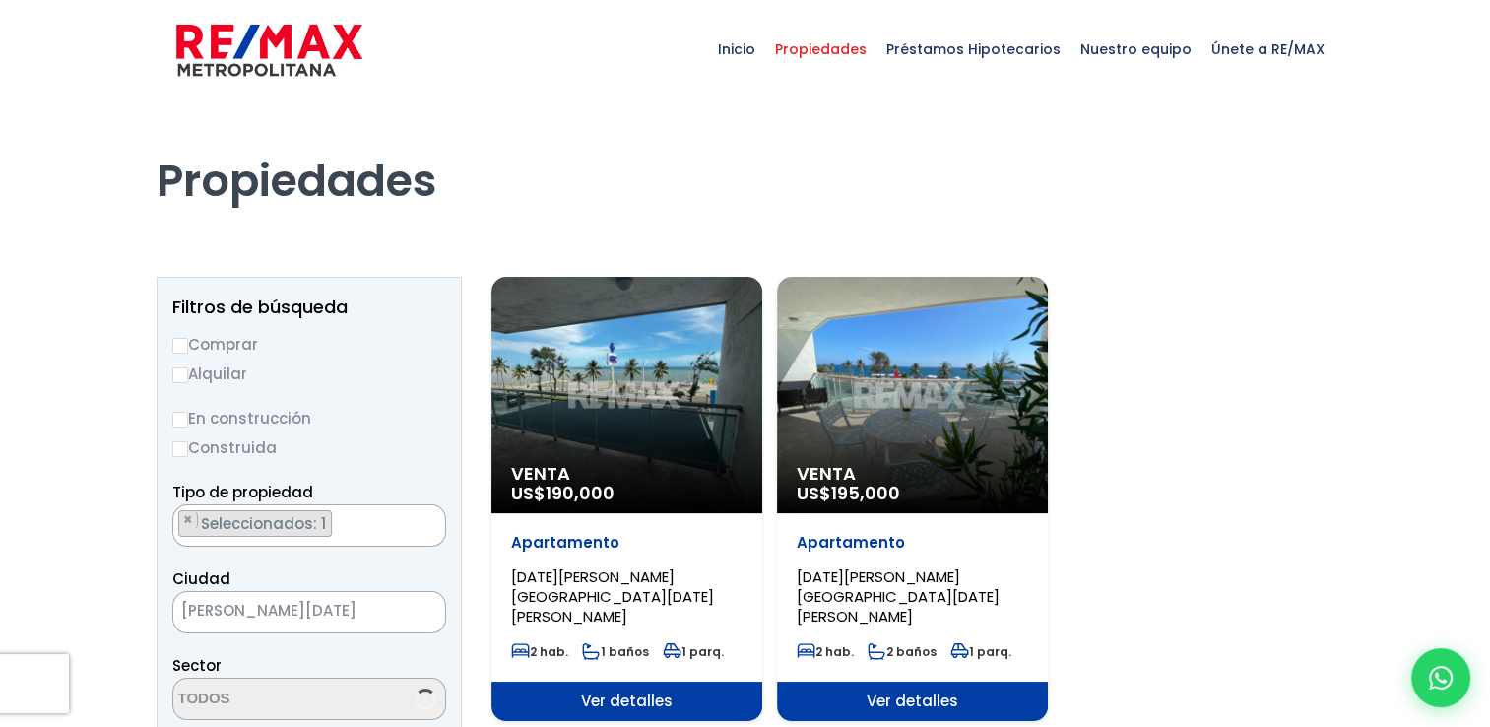
select select "165"
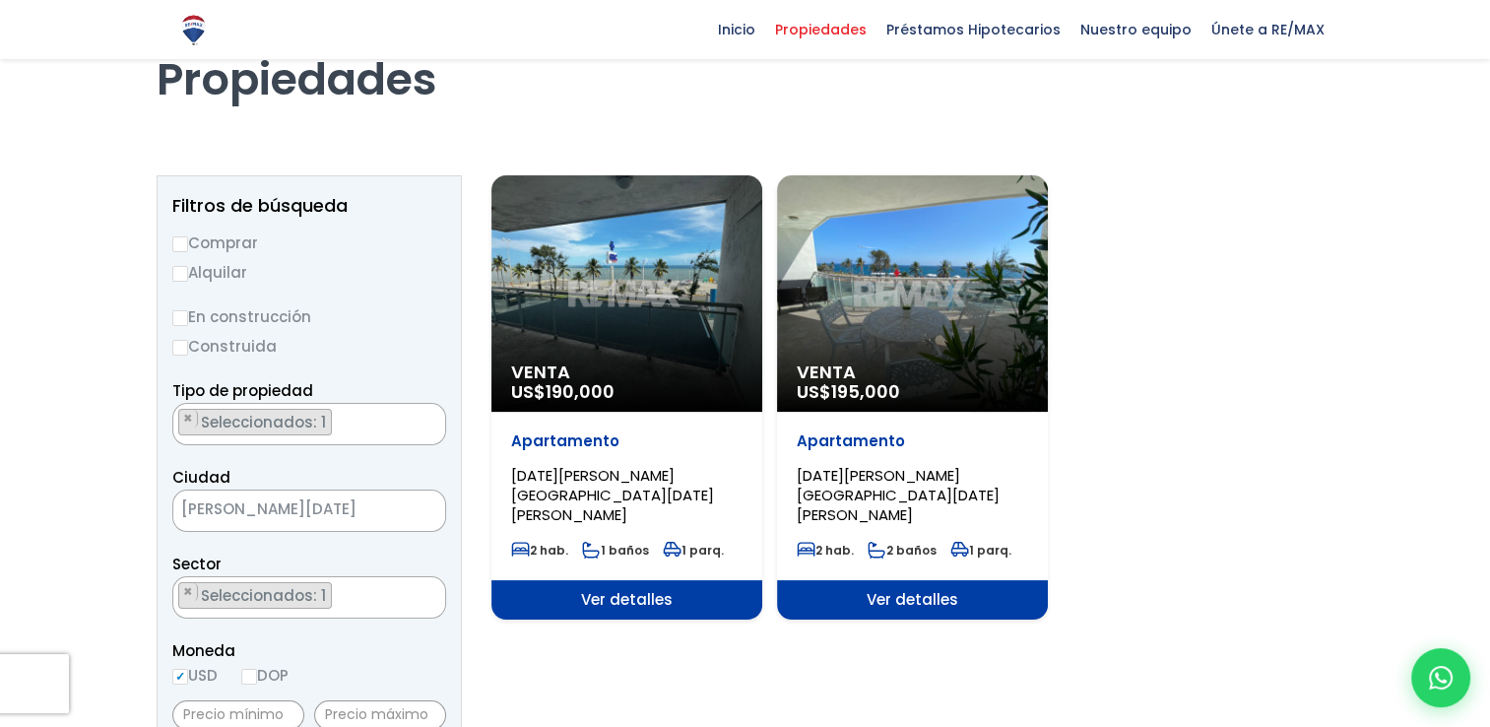
scroll to position [96, 0]
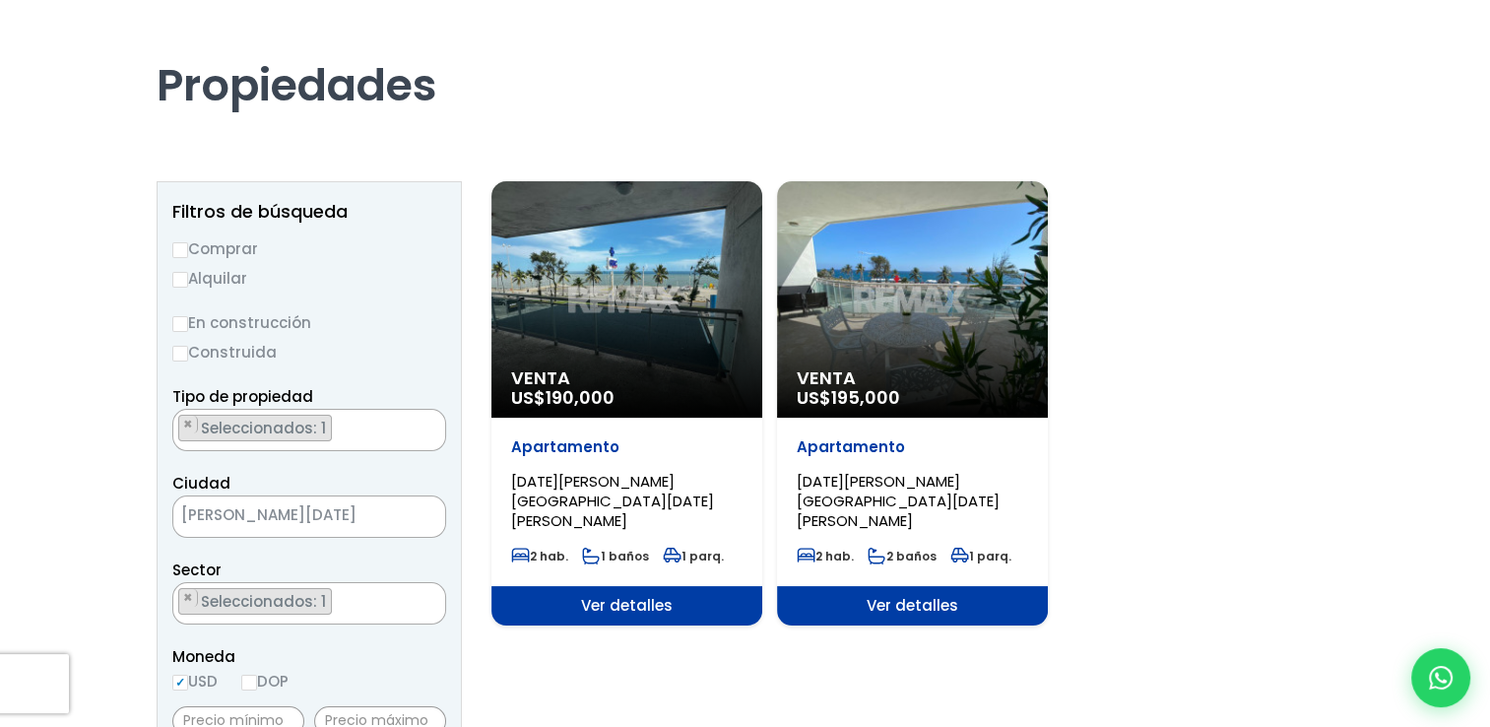
click at [642, 321] on div "Venta US$ 190,000" at bounding box center [627, 299] width 271 height 236
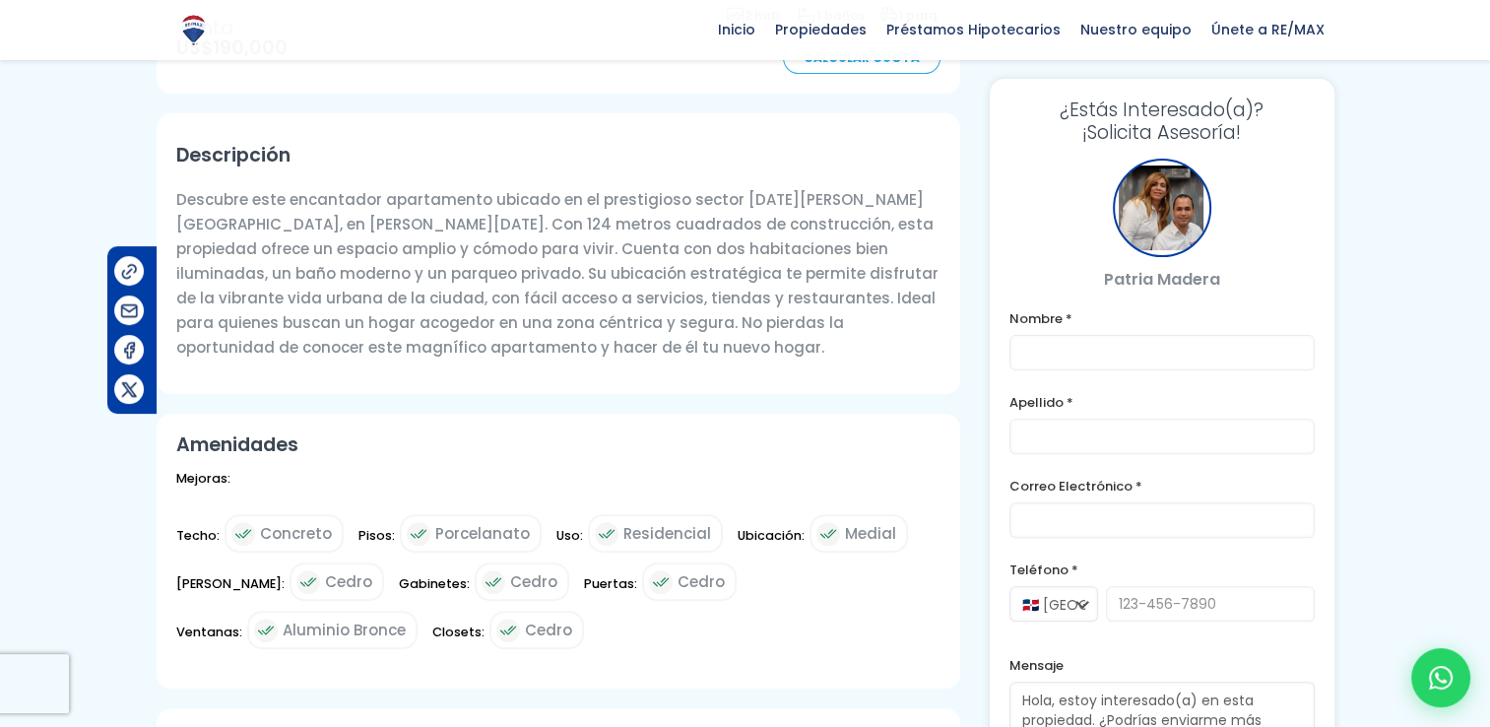
scroll to position [565, 0]
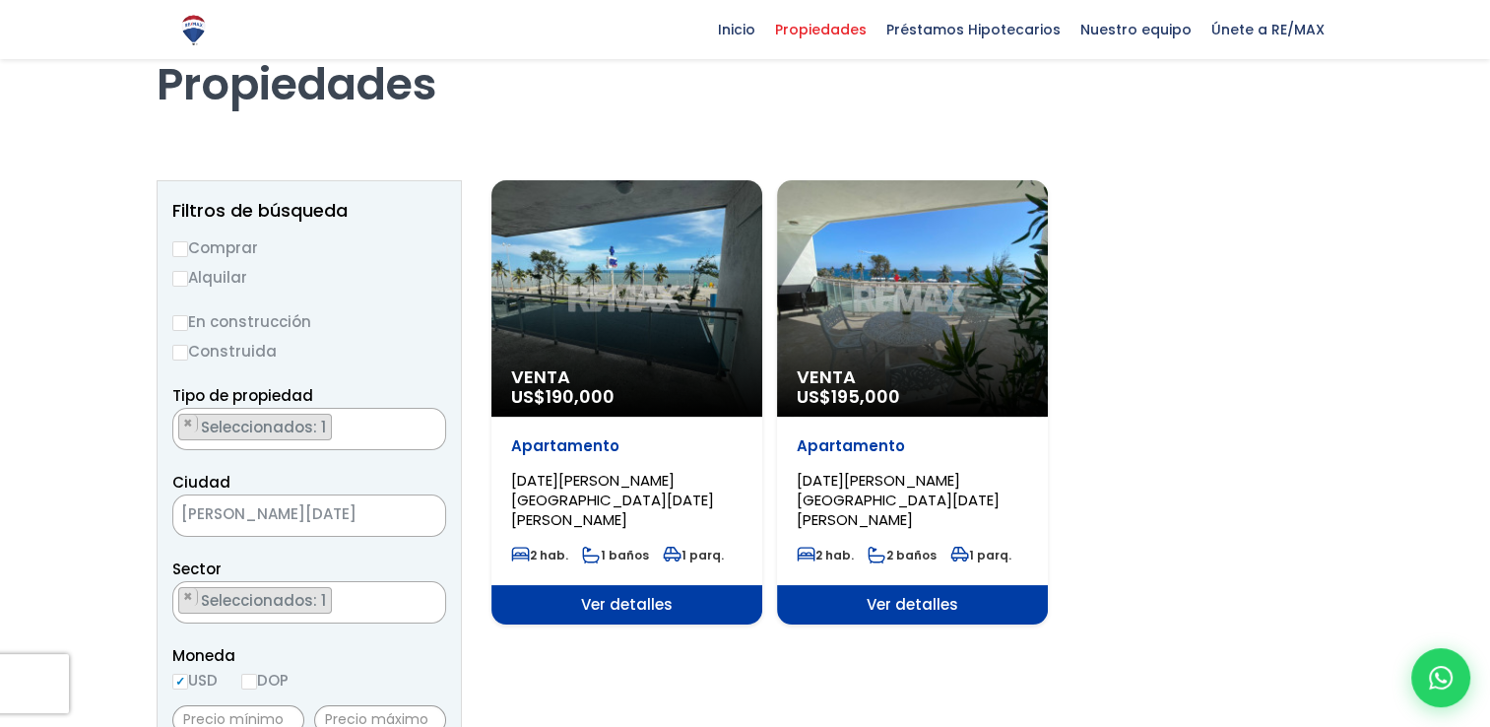
select select "165"
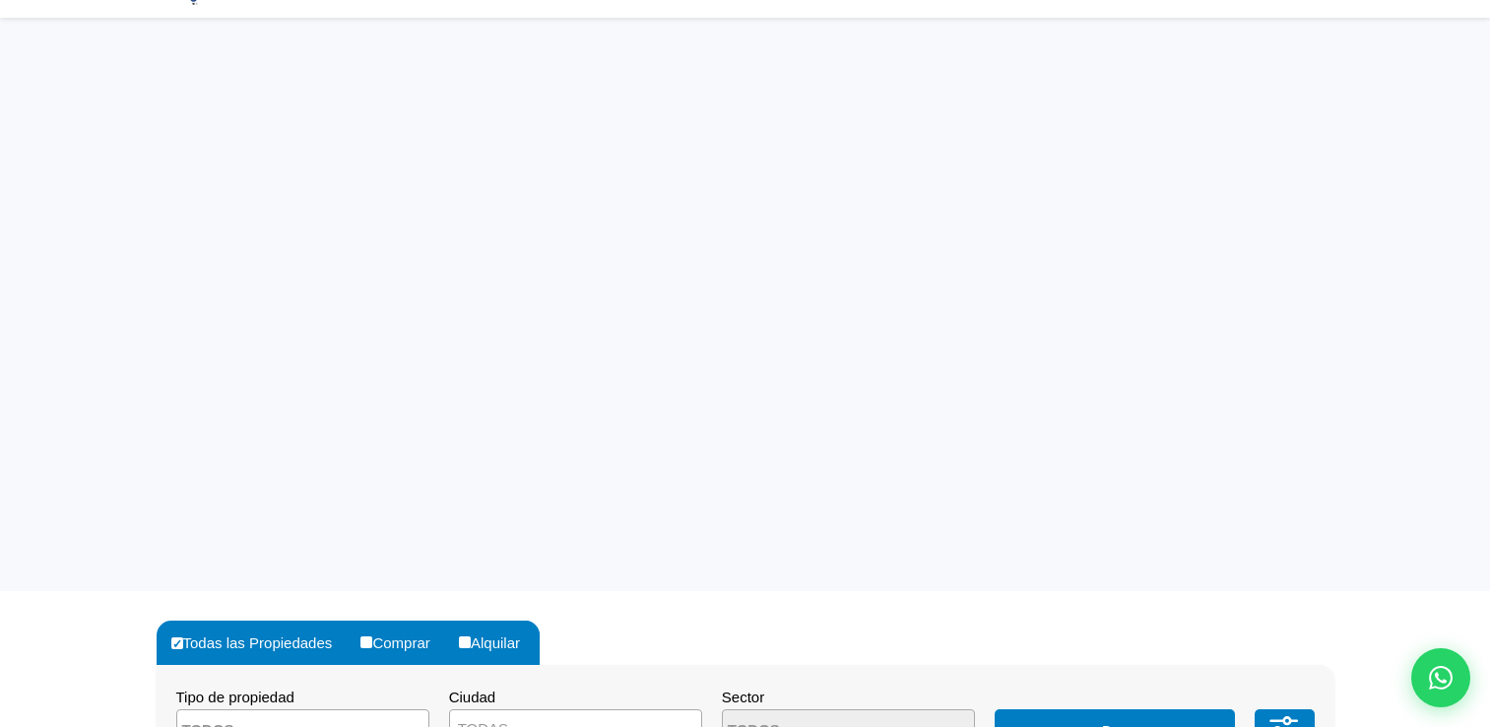
select select "1"
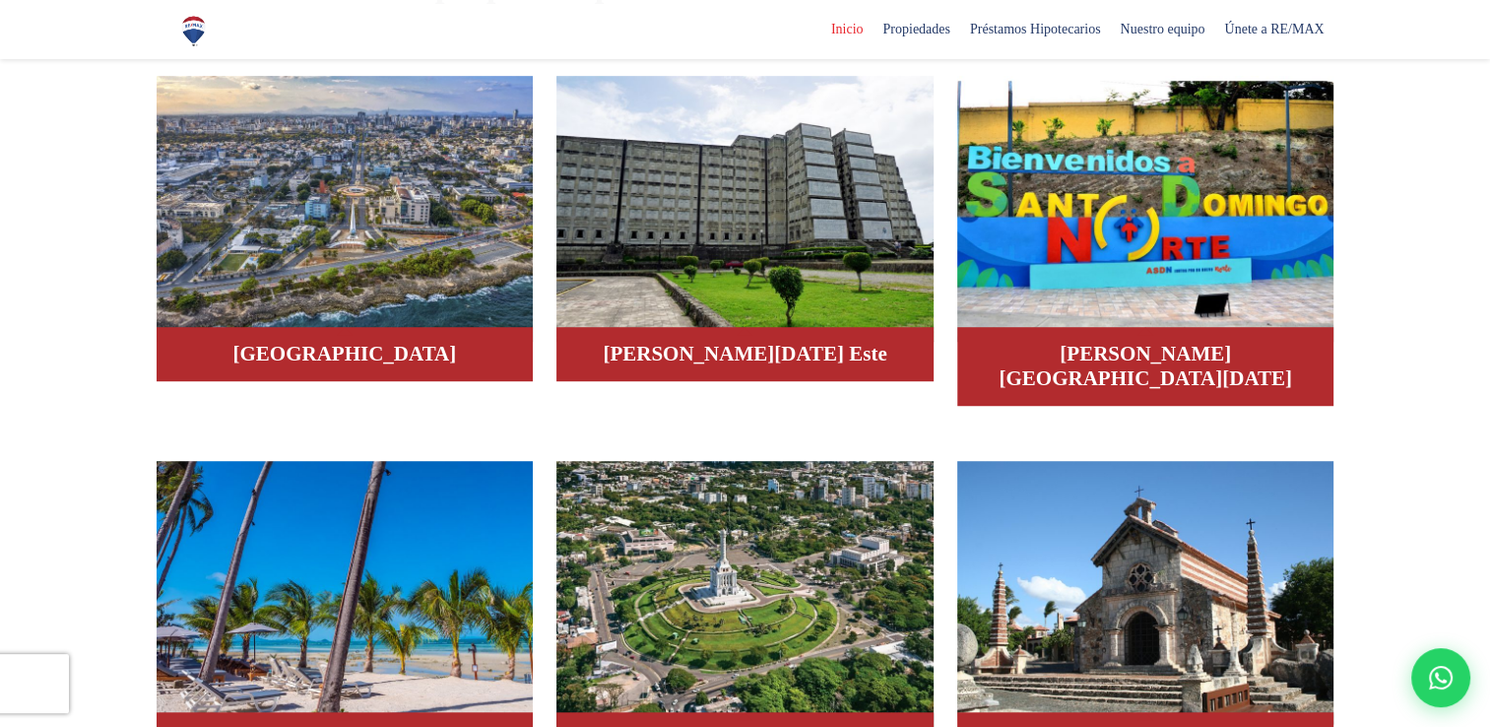
scroll to position [1218, 0]
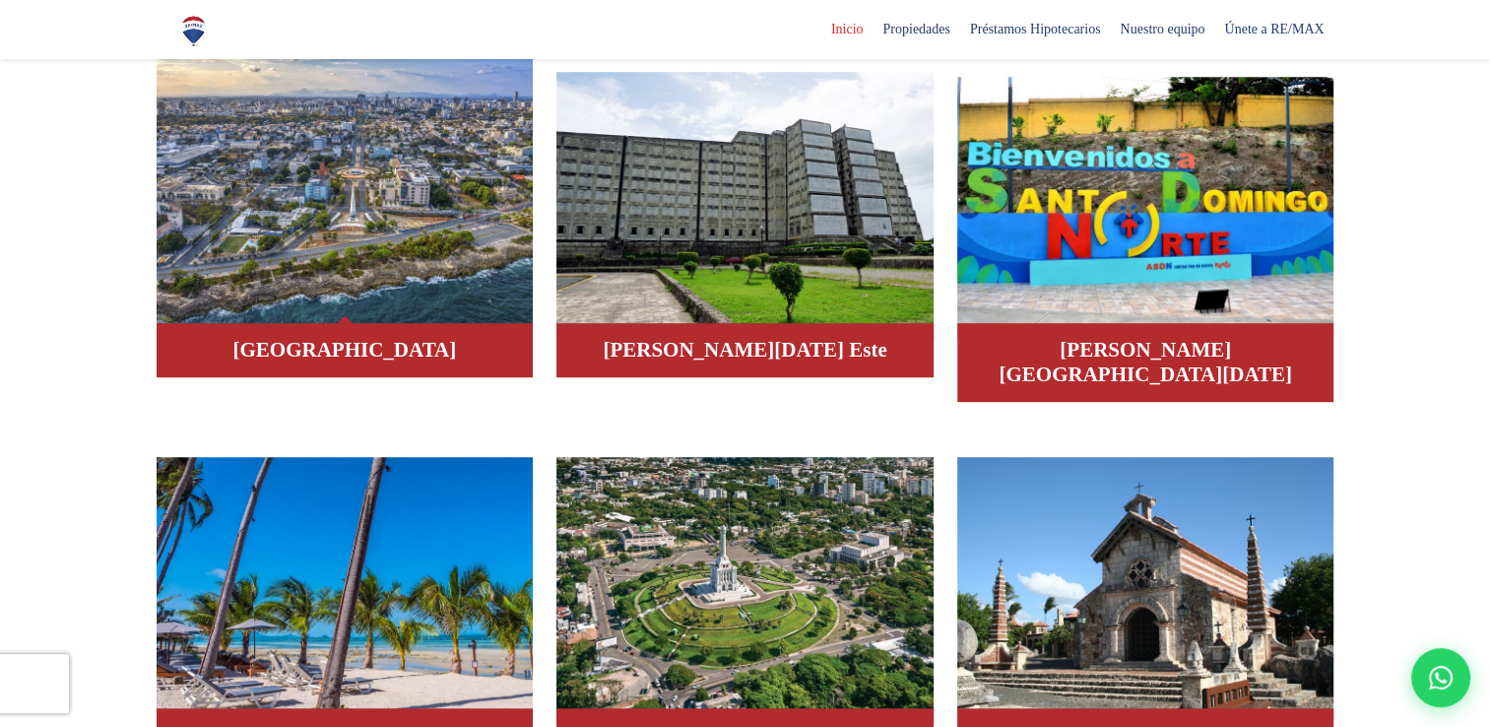
click at [369, 314] on img at bounding box center [345, 191] width 377 height 266
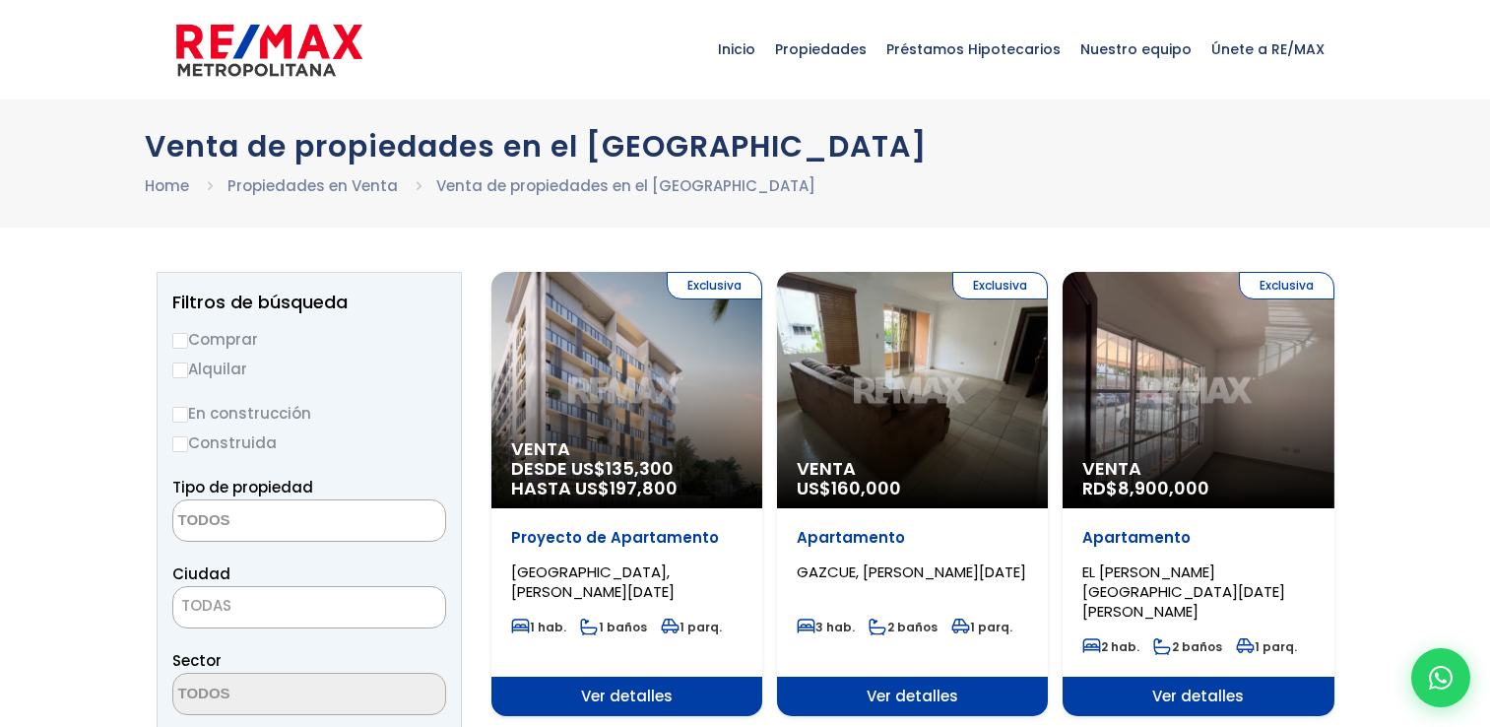
select select
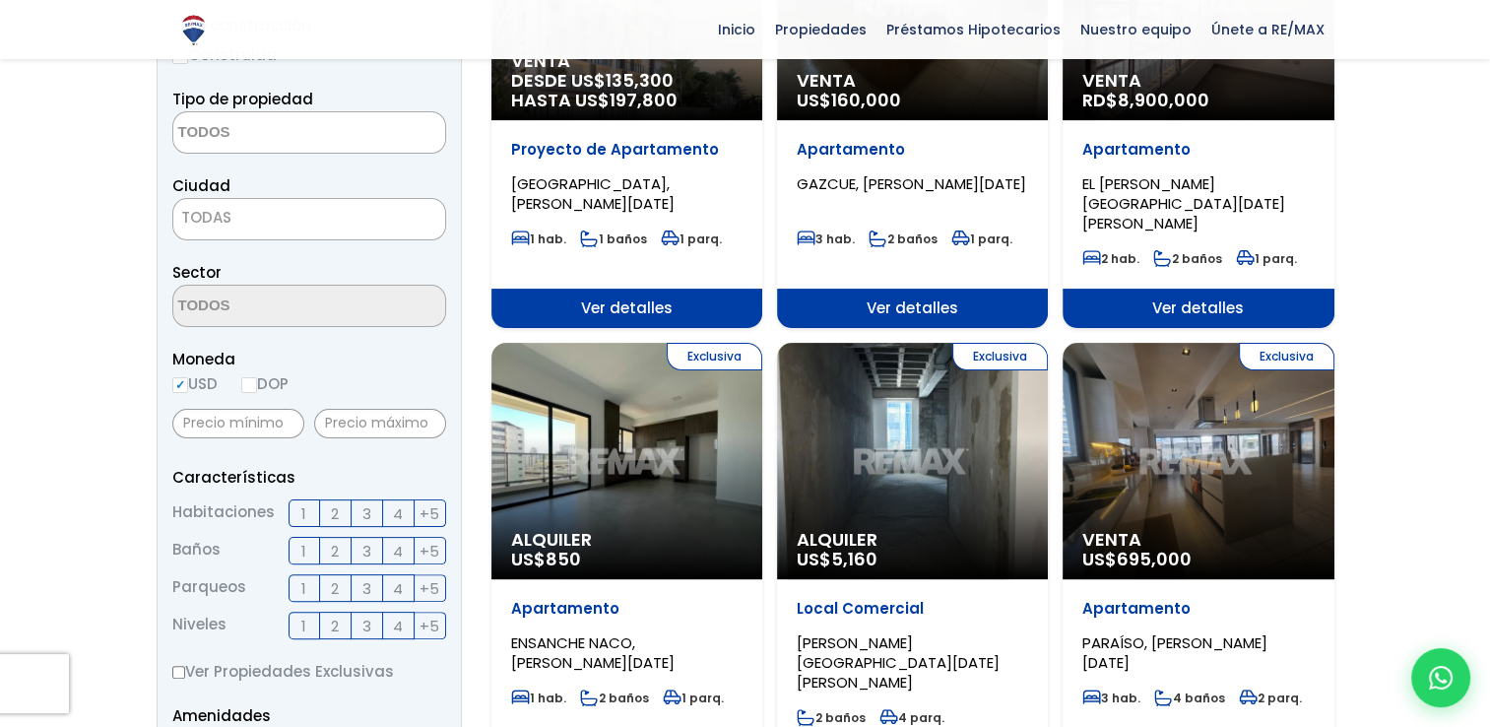
scroll to position [400, 0]
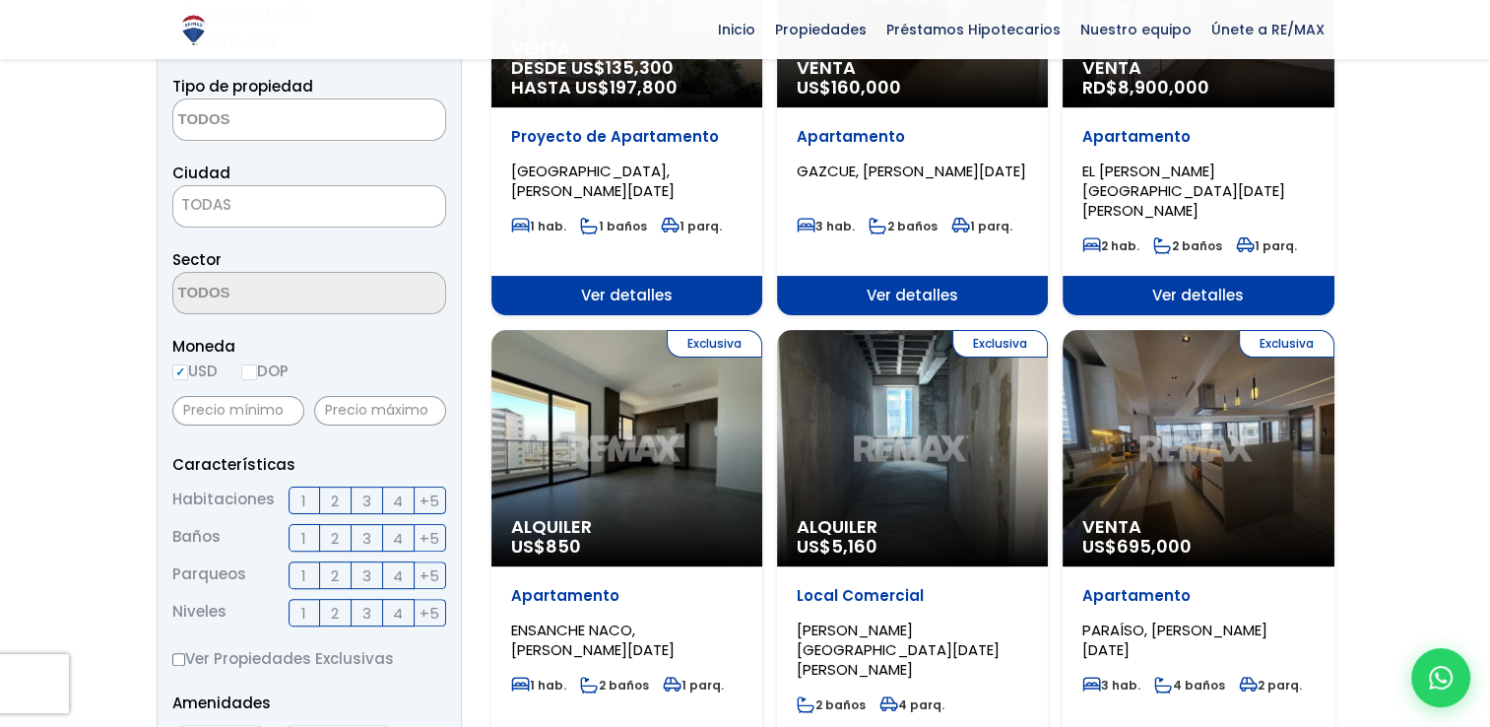
click at [254, 369] on input "DOP" at bounding box center [249, 372] width 16 height 16
radio input "true"
click at [335, 502] on span "2" at bounding box center [335, 501] width 8 height 25
click at [0, 0] on input "2" at bounding box center [0, 0] width 0 height 0
click at [307, 538] on label "1" at bounding box center [305, 538] width 32 height 28
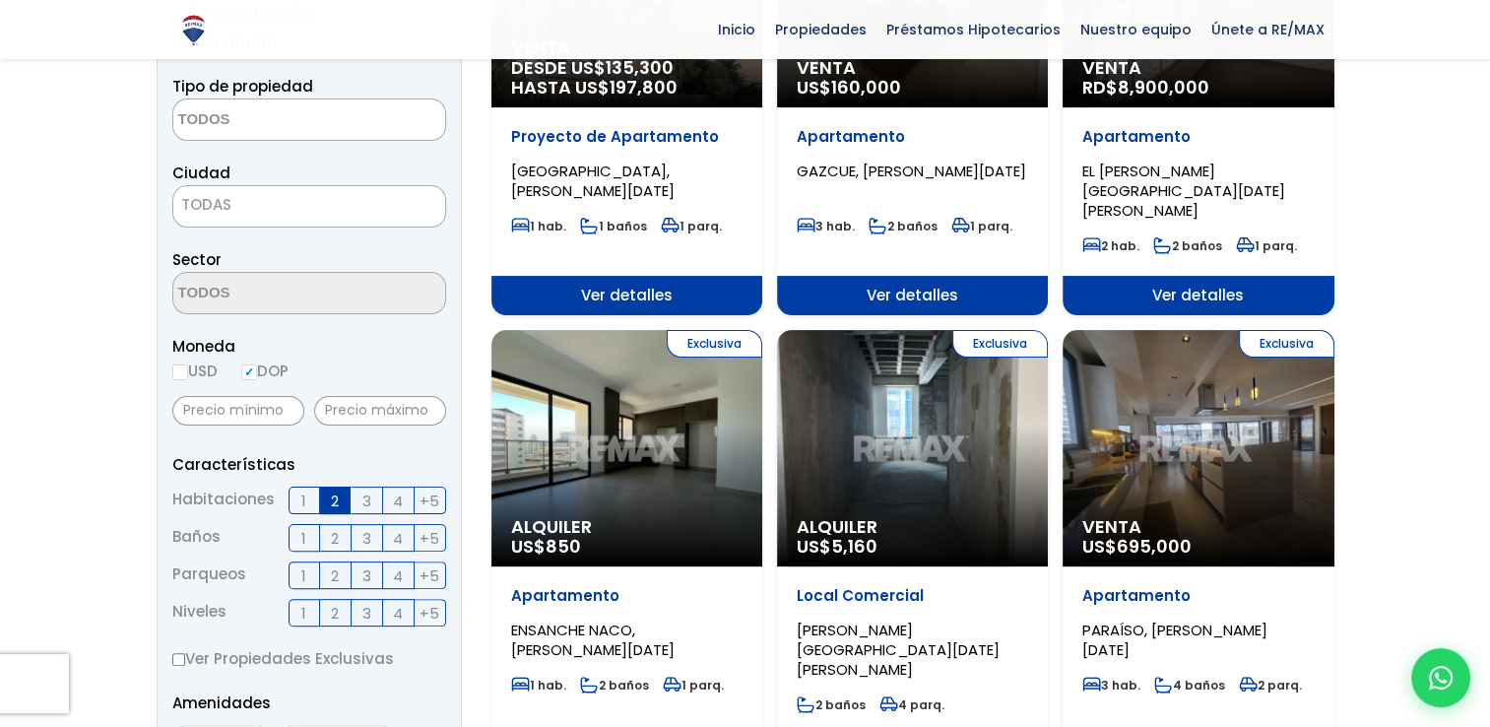
click at [0, 0] on input "1" at bounding box center [0, 0] width 0 height 0
click at [307, 566] on label "1" at bounding box center [305, 576] width 32 height 28
click at [0, 0] on input "1" at bounding box center [0, 0] width 0 height 0
click at [335, 617] on span "2" at bounding box center [335, 613] width 8 height 25
click at [0, 0] on input "2" at bounding box center [0, 0] width 0 height 0
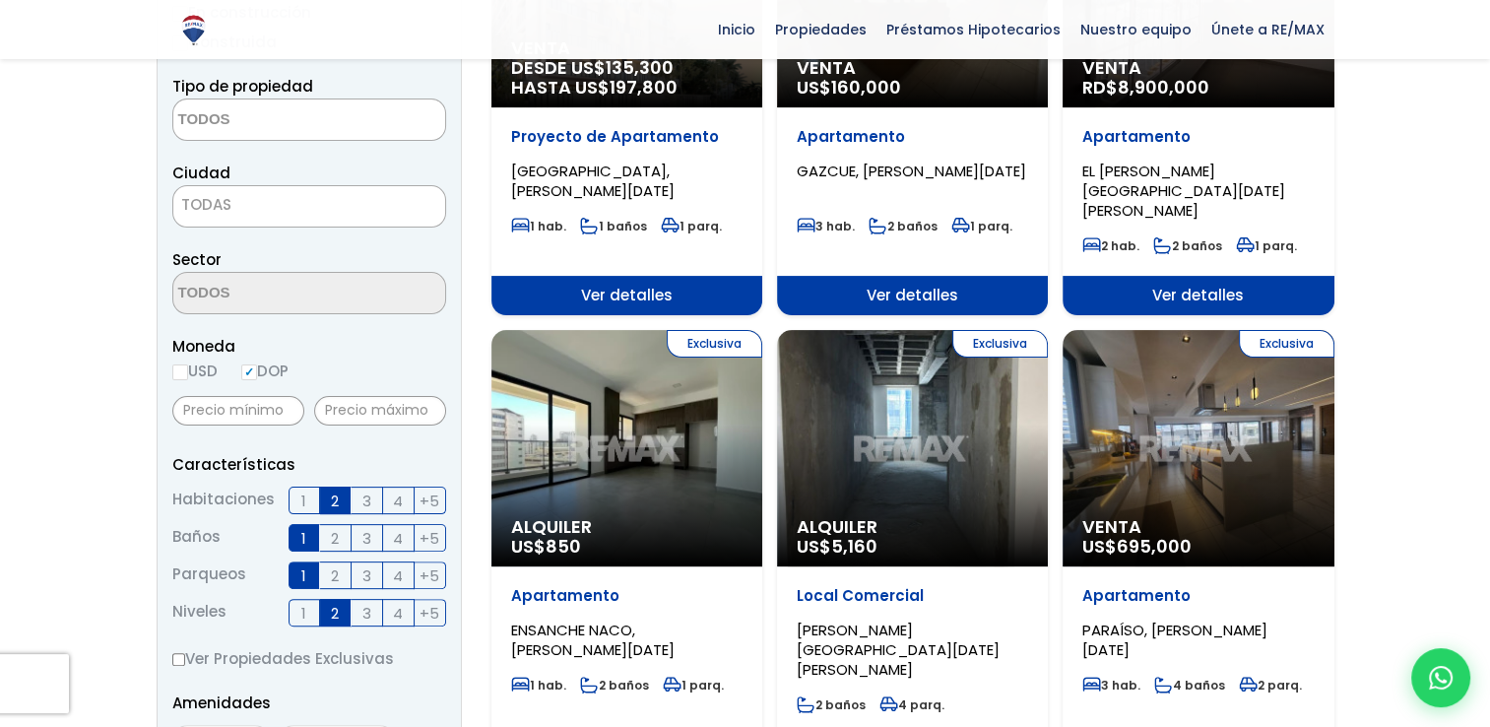
click at [303, 620] on span "1" at bounding box center [303, 613] width 5 height 25
click at [0, 0] on input "1" at bounding box center [0, 0] width 0 height 0
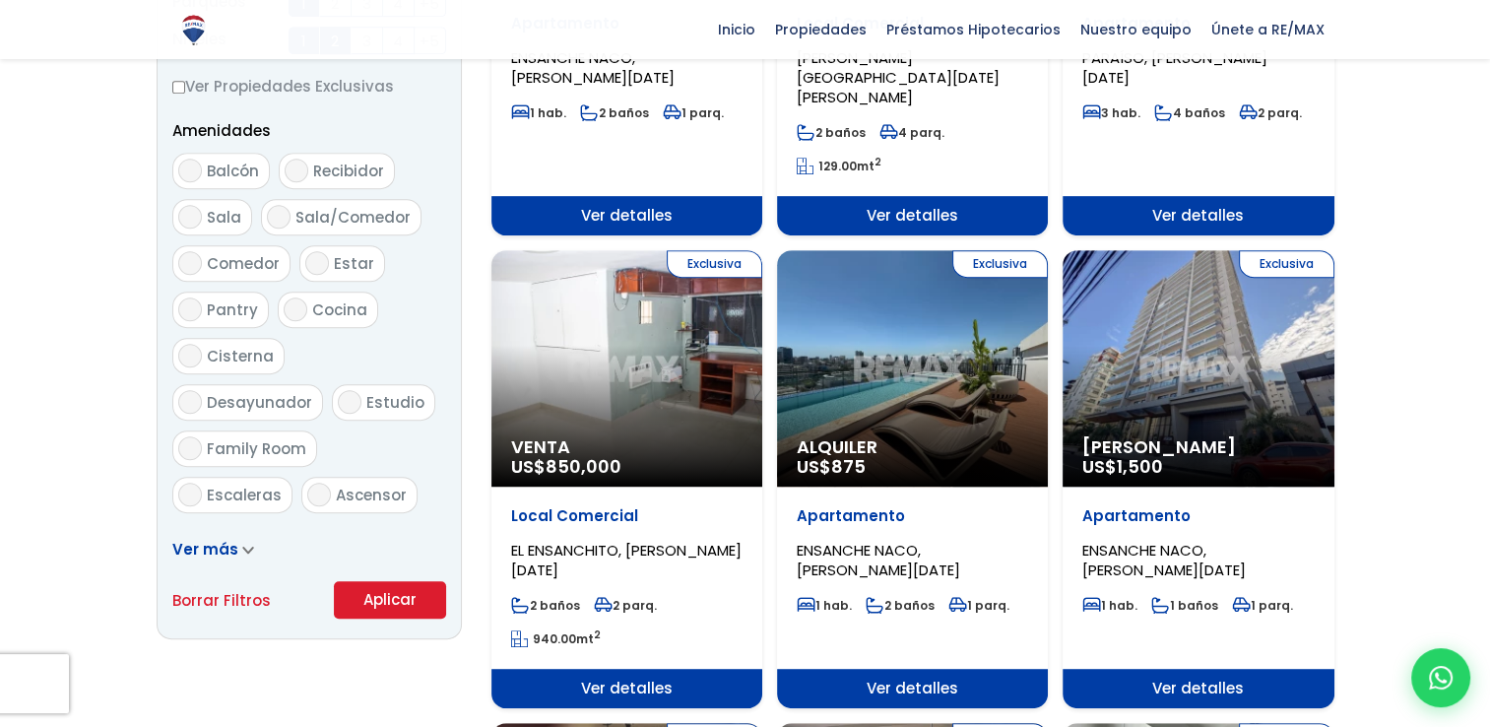
scroll to position [997, 0]
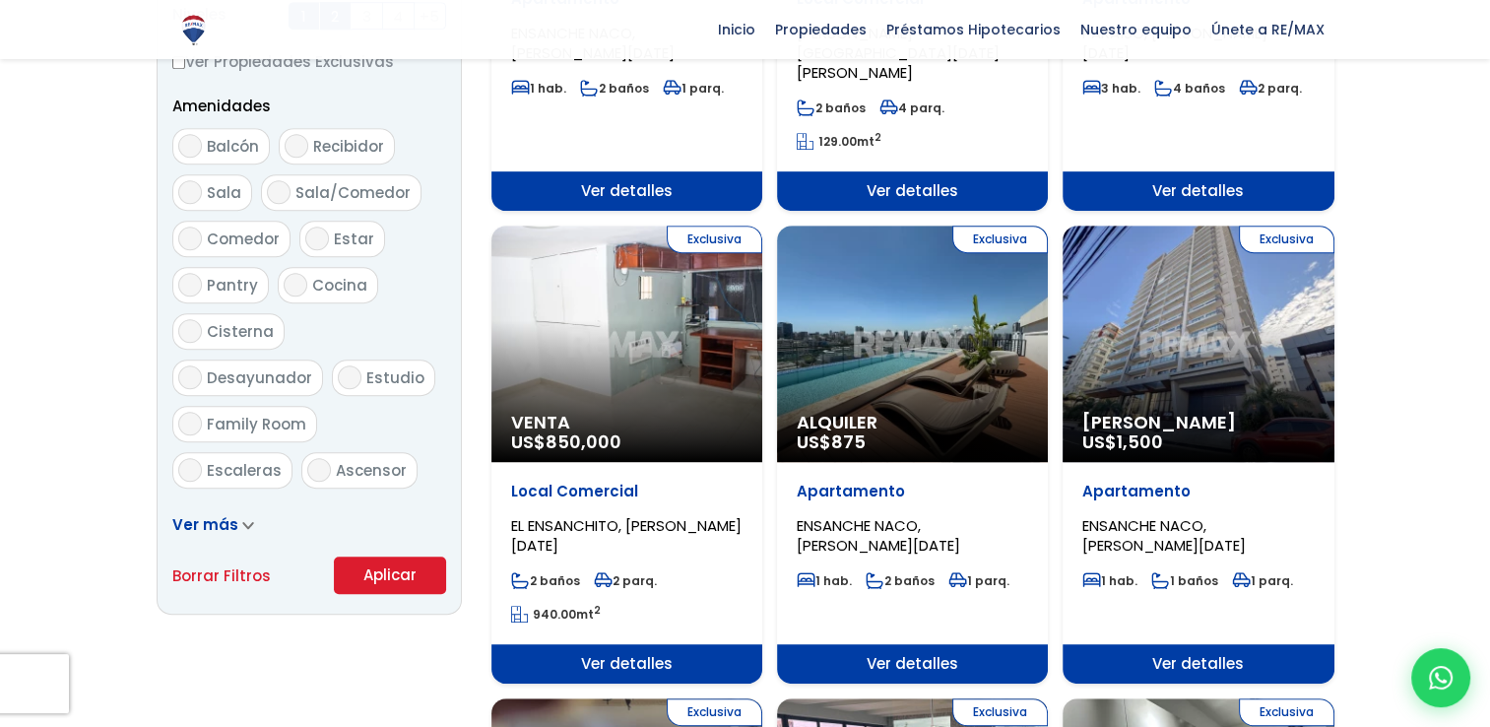
click at [366, 586] on button "Aplicar" at bounding box center [390, 575] width 112 height 37
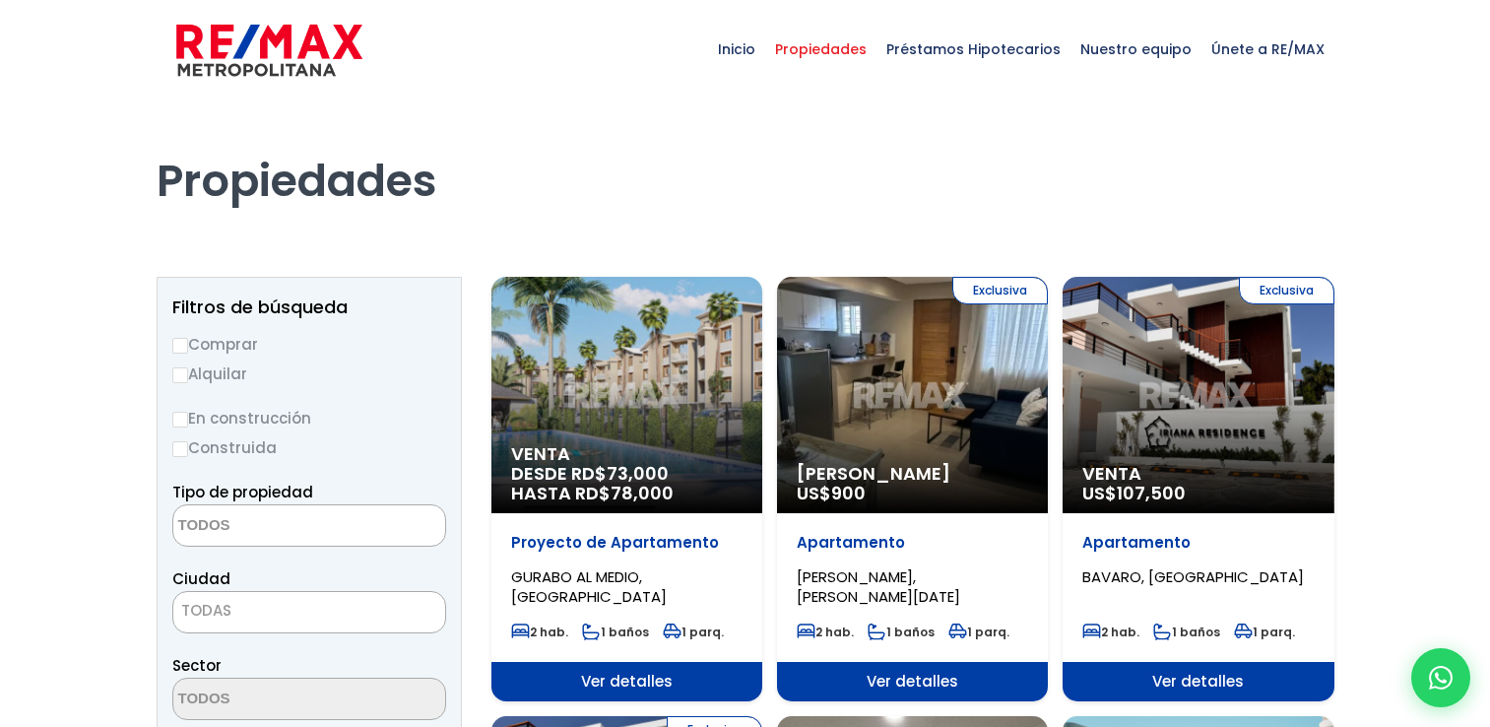
select select
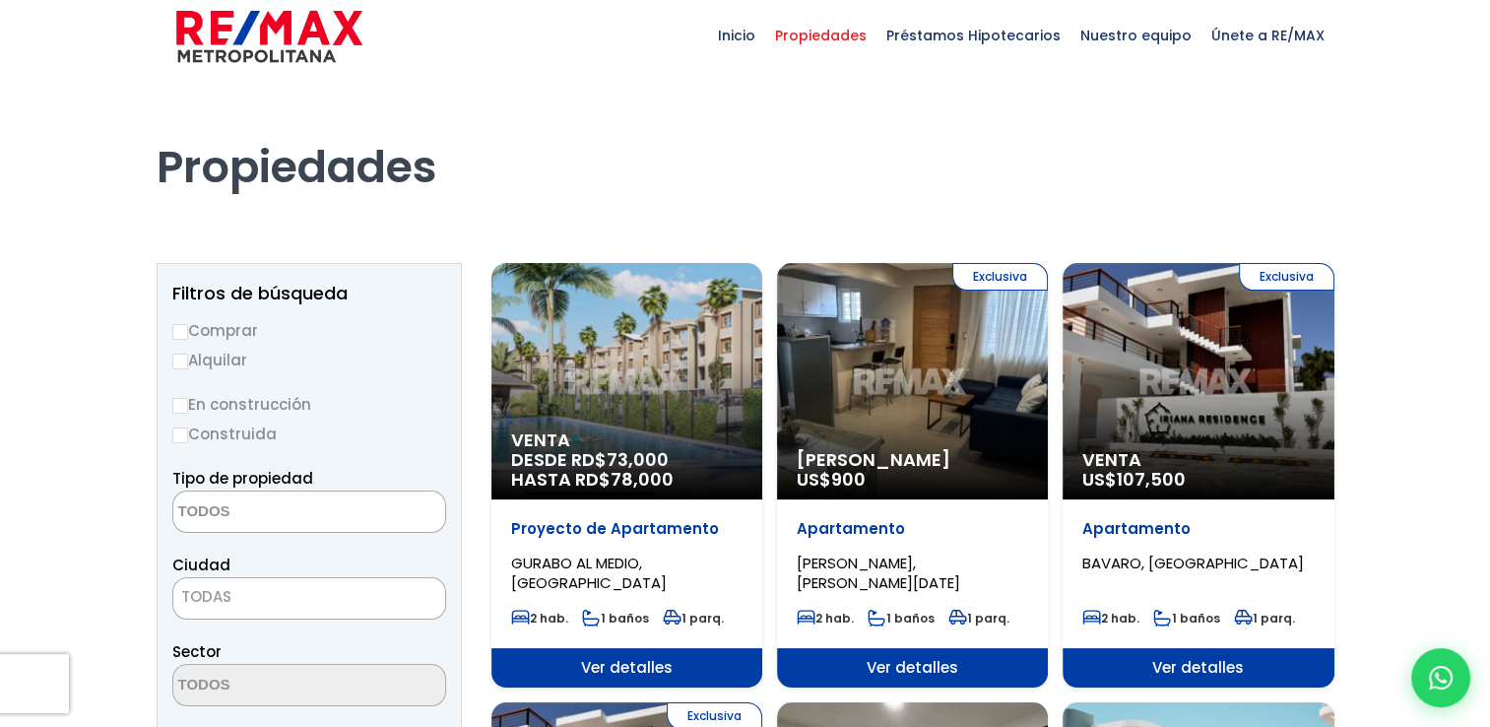
click at [182, 328] on input "Comprar" at bounding box center [180, 332] width 16 height 16
radio input "true"
click at [292, 504] on textarea "Search" at bounding box center [268, 513] width 191 height 42
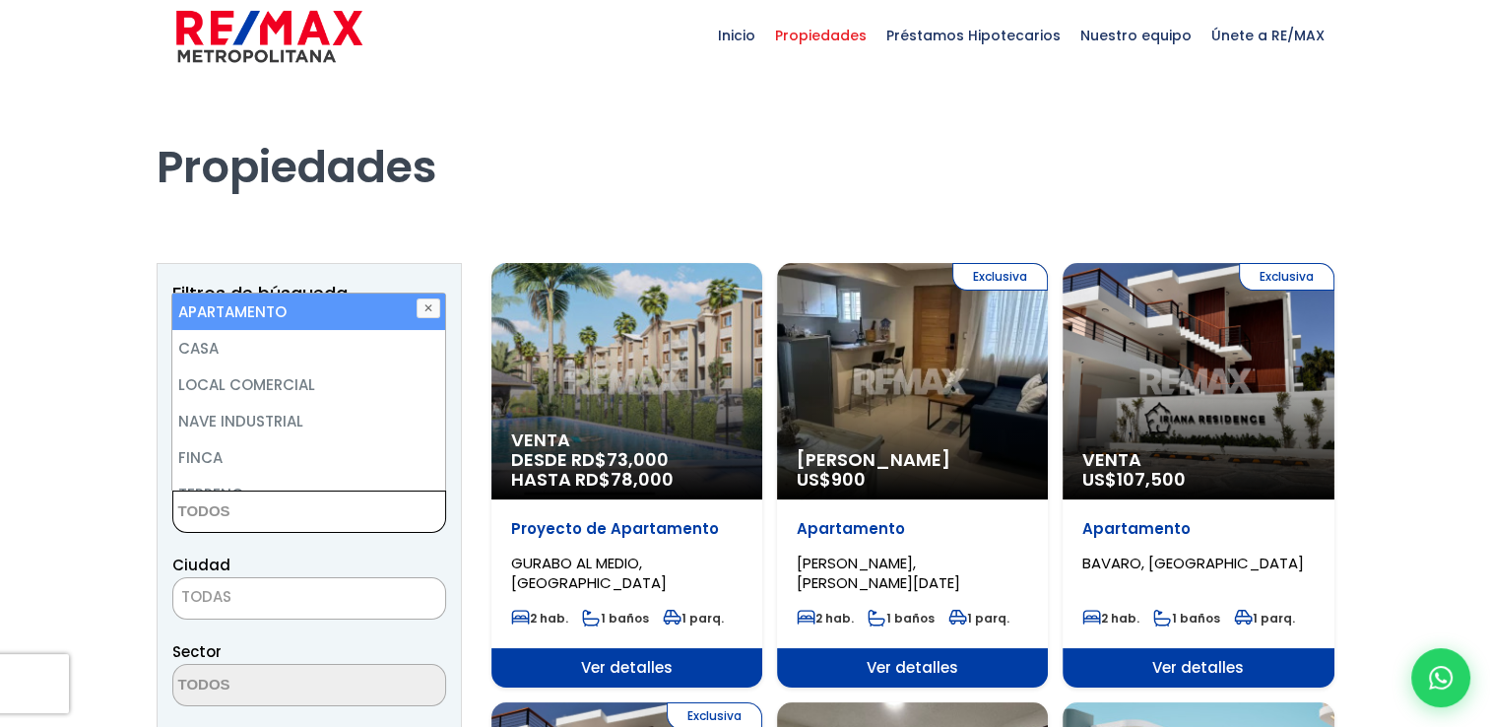
click at [305, 318] on li "APARTAMENTO" at bounding box center [308, 312] width 272 height 36
select select "apartment"
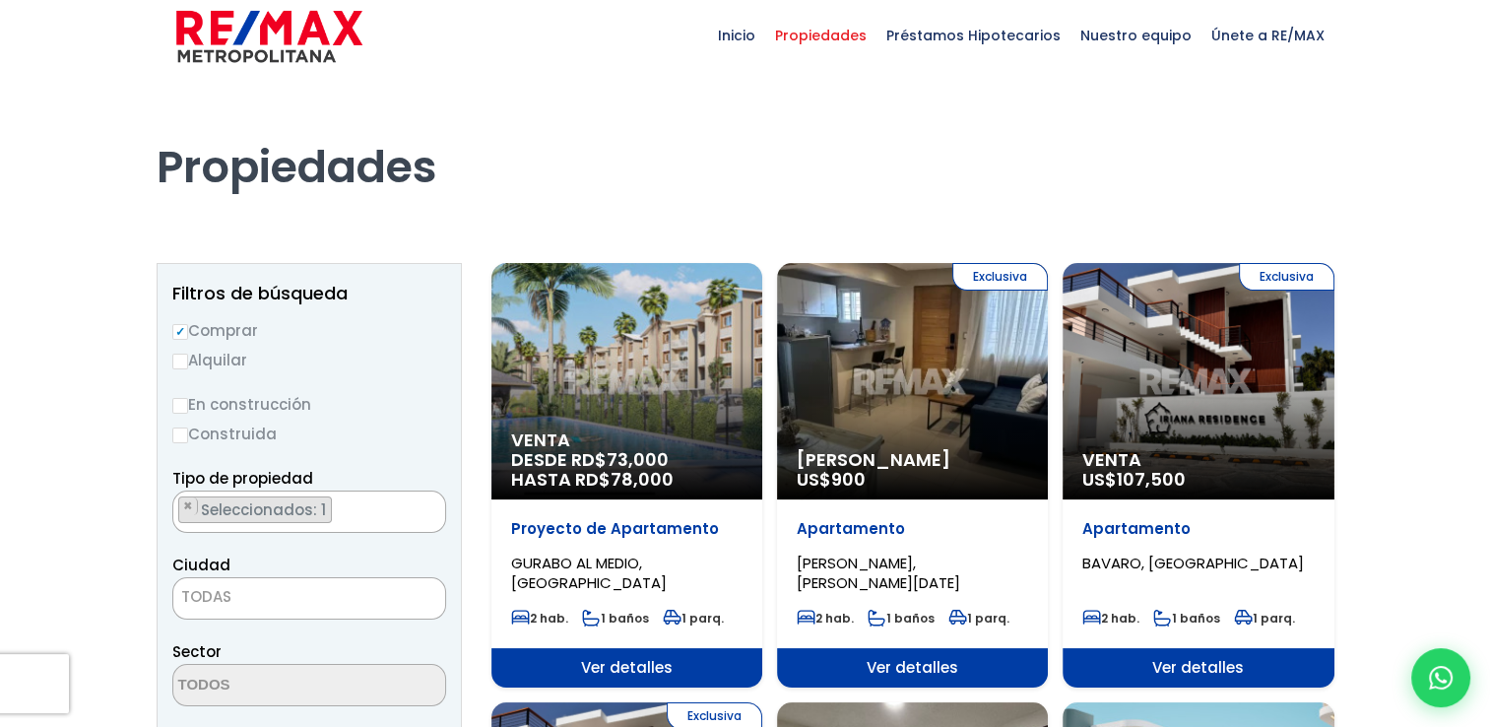
click at [288, 605] on span "TODAS" at bounding box center [309, 597] width 272 height 28
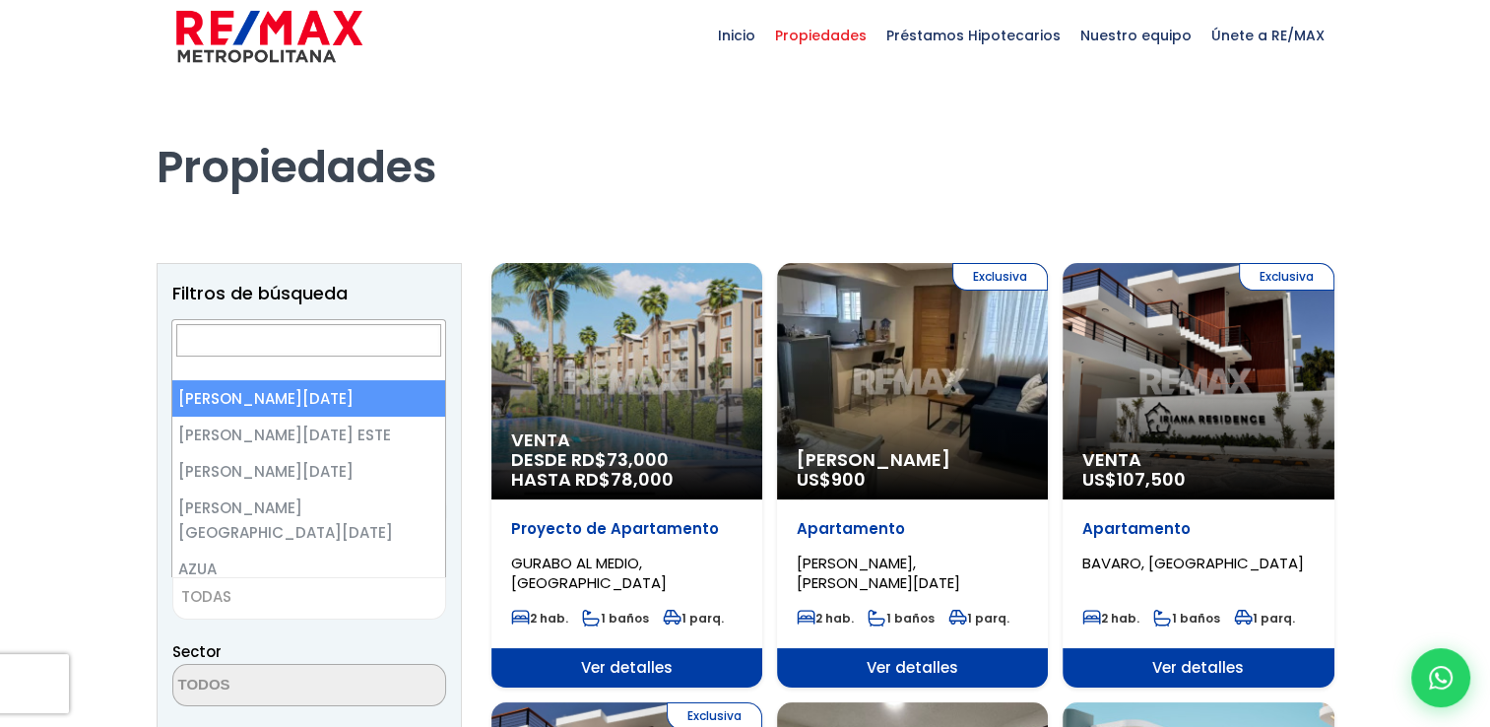
select select "1"
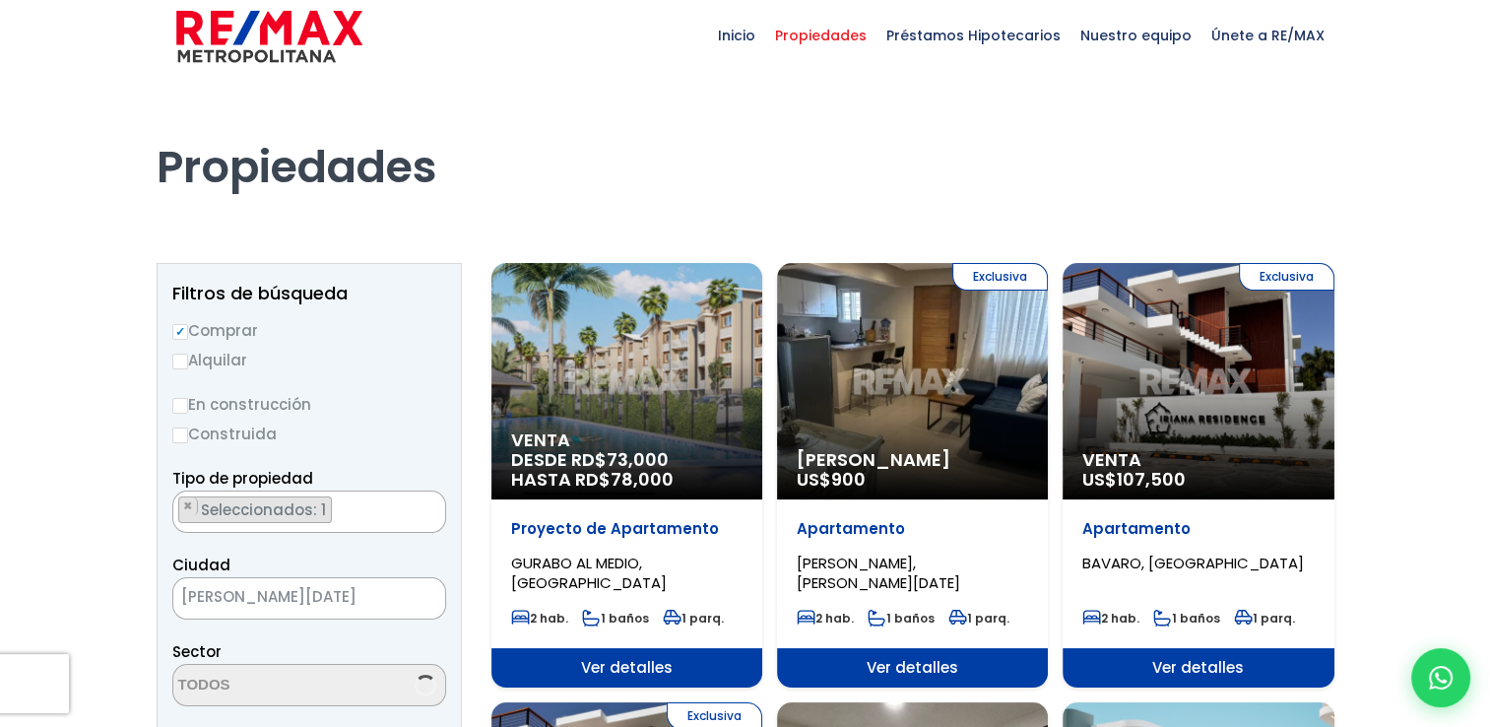
click at [309, 395] on label "En construcción" at bounding box center [309, 404] width 274 height 25
click at [0, 0] on input "En construcción" at bounding box center [0, 0] width 0 height 0
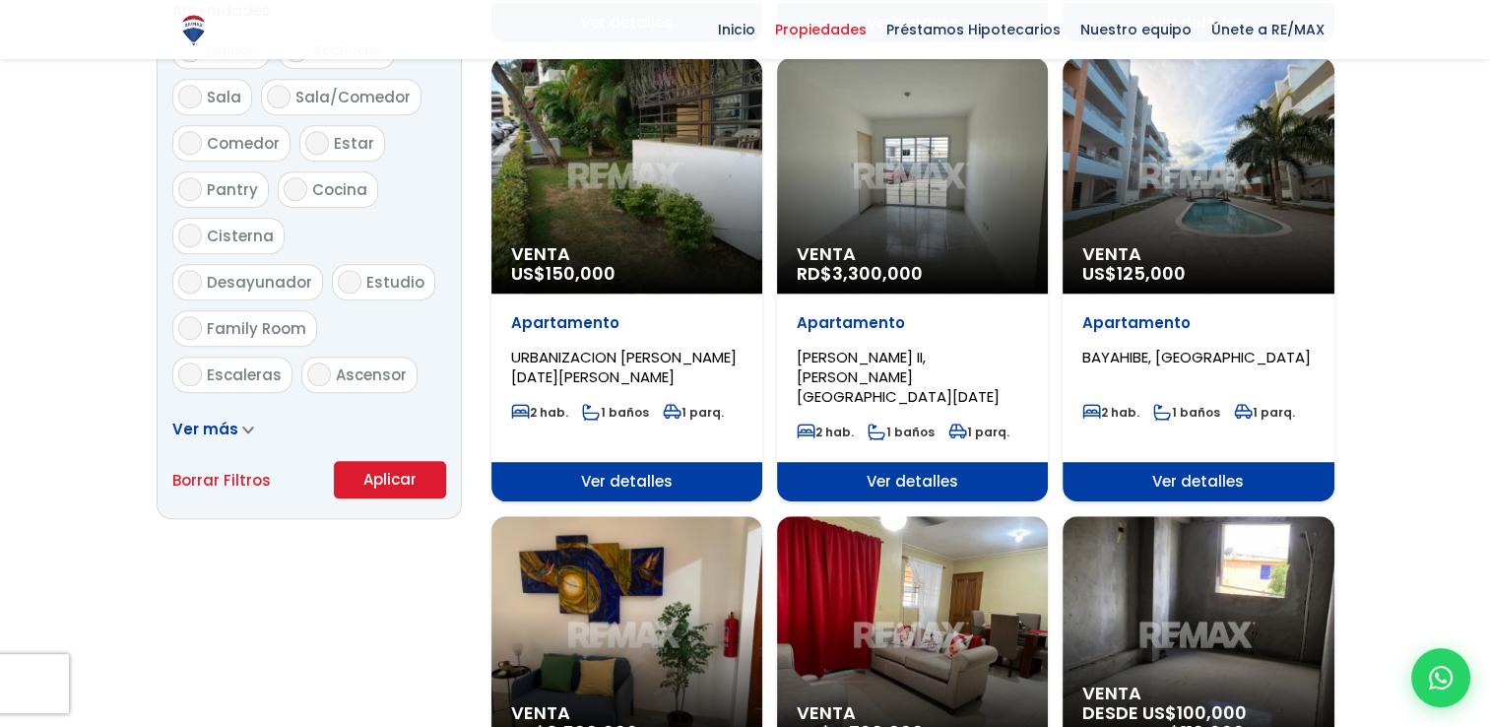
scroll to position [1114, 0]
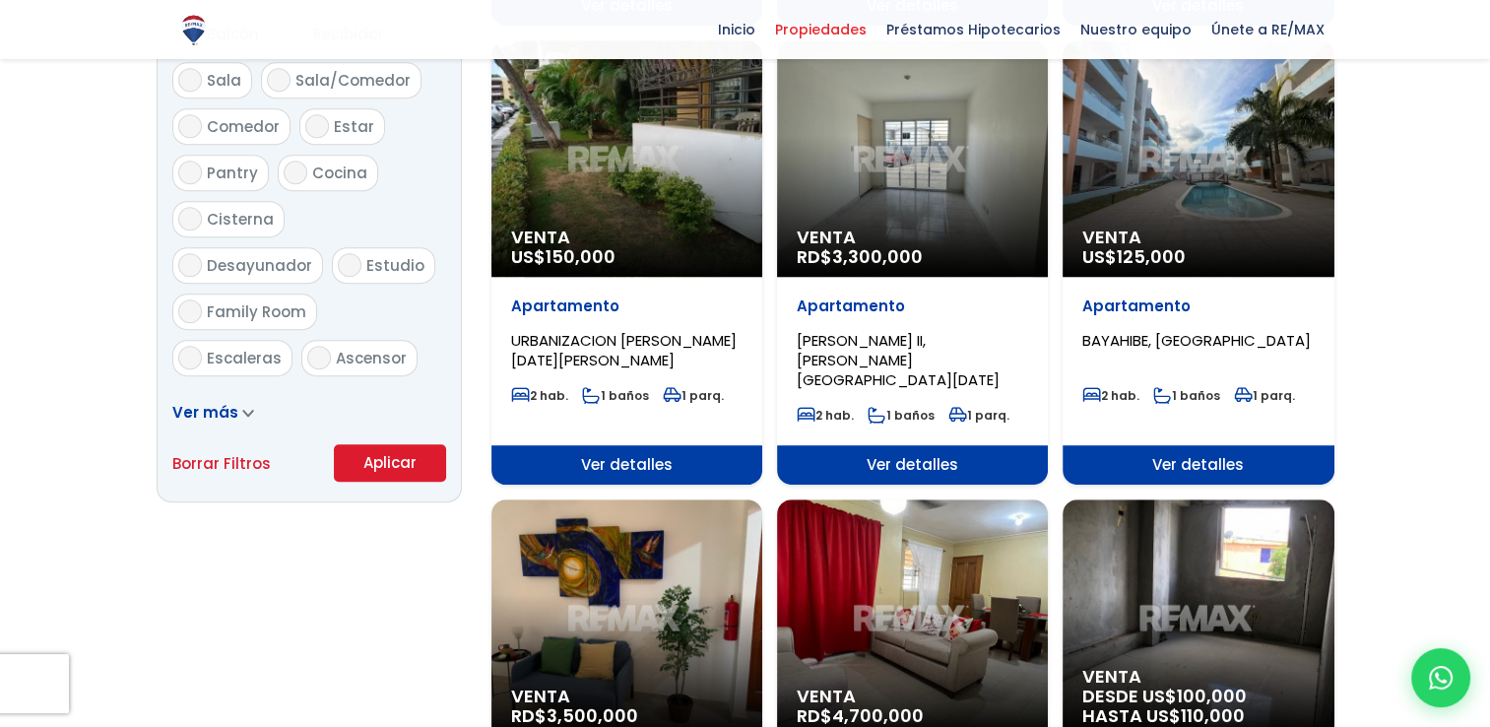
click at [402, 466] on button "Aplicar" at bounding box center [390, 462] width 112 height 37
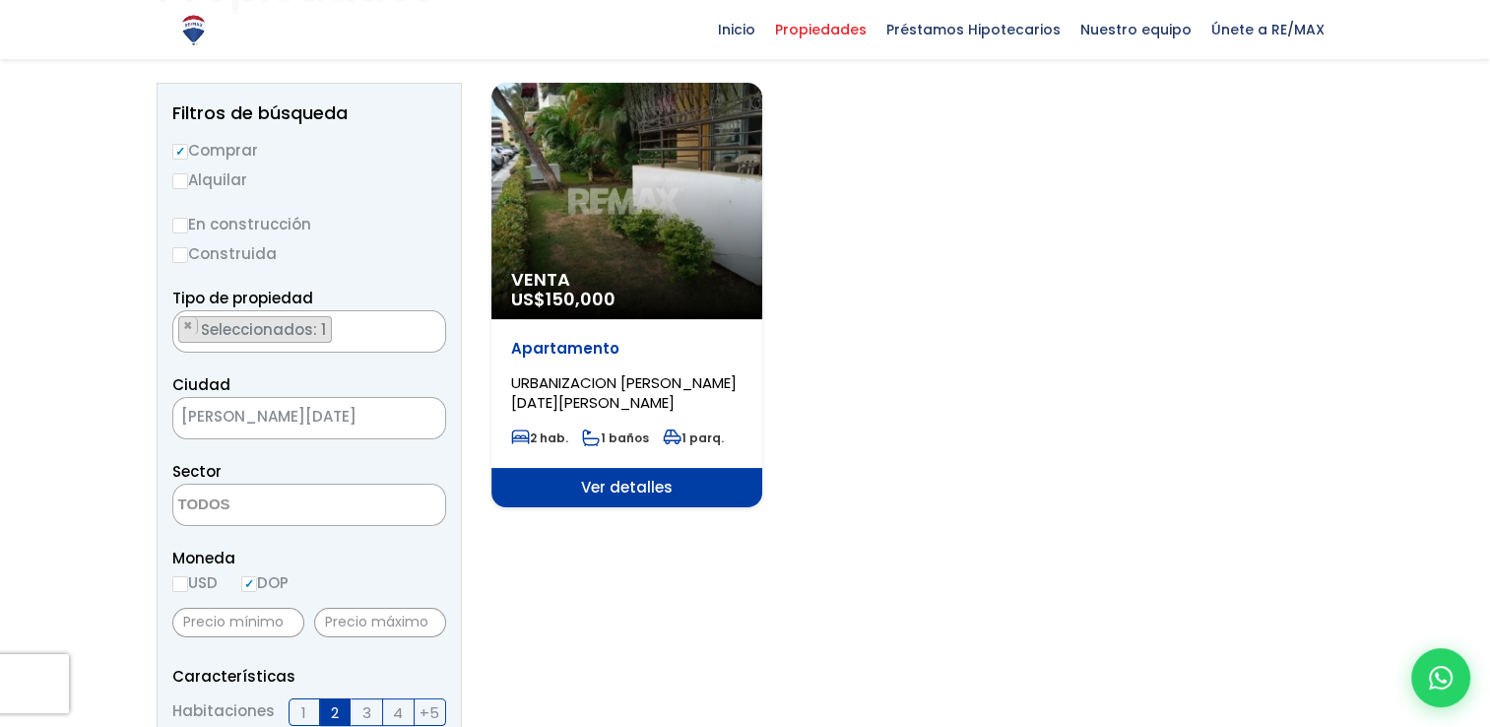
scroll to position [191, 0]
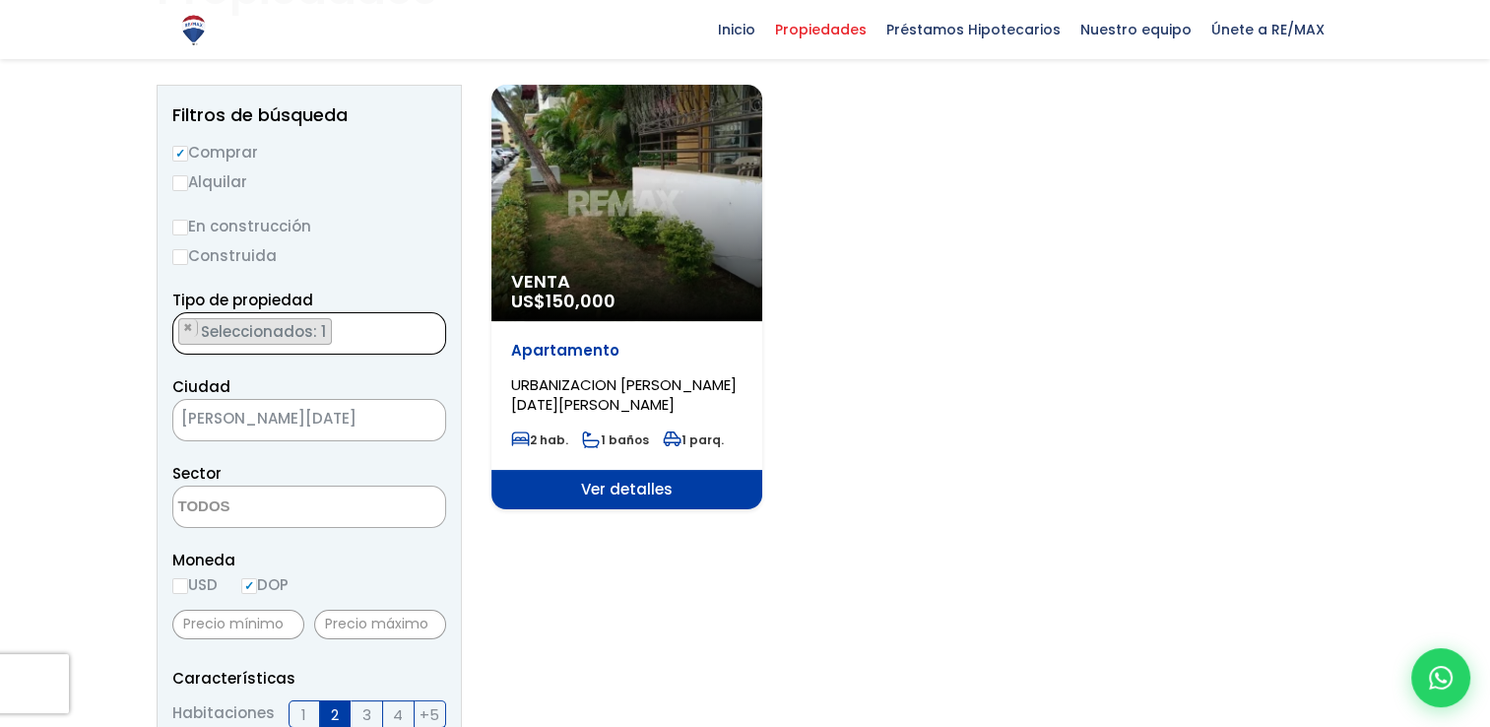
click at [372, 333] on ul "× Seleccionados: 1" at bounding box center [296, 334] width 247 height 42
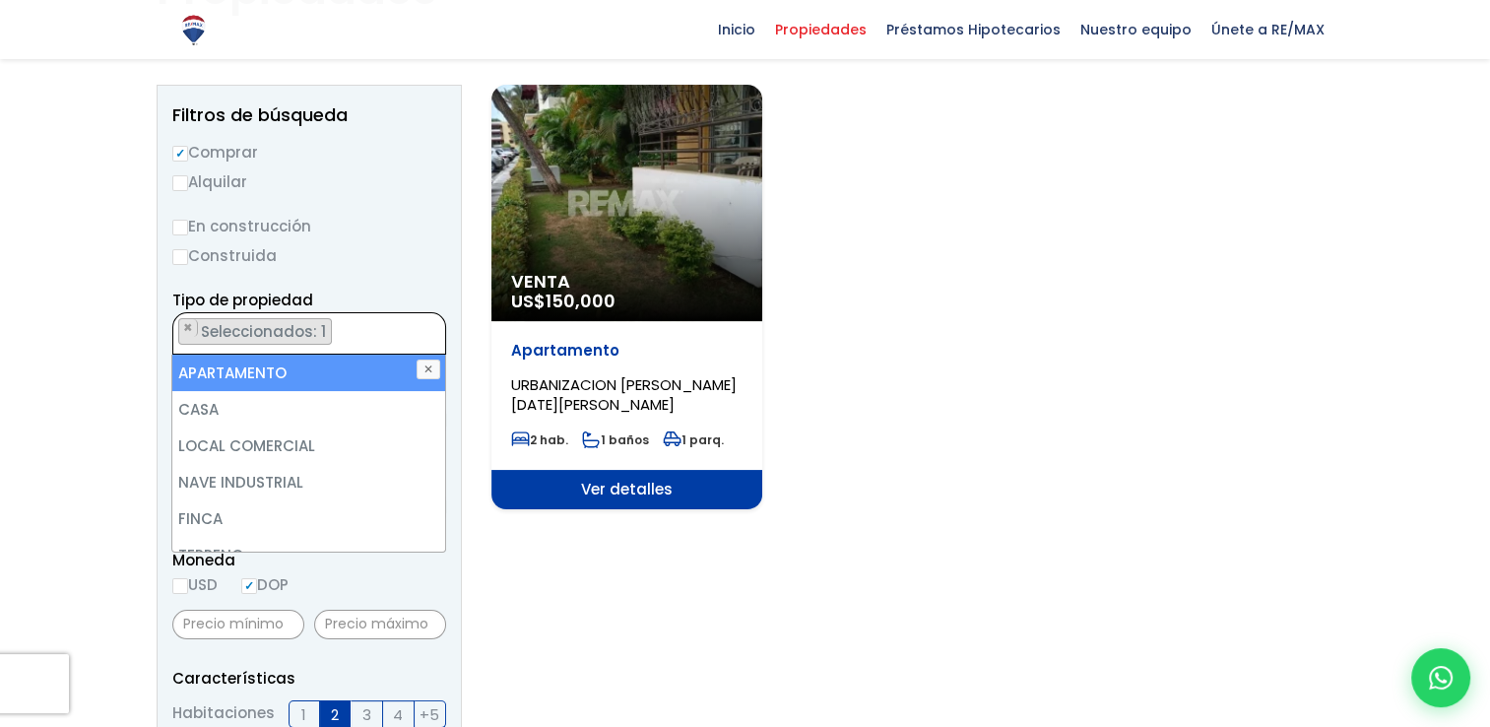
click at [372, 333] on ul "× Seleccionados: 1" at bounding box center [296, 334] width 247 height 42
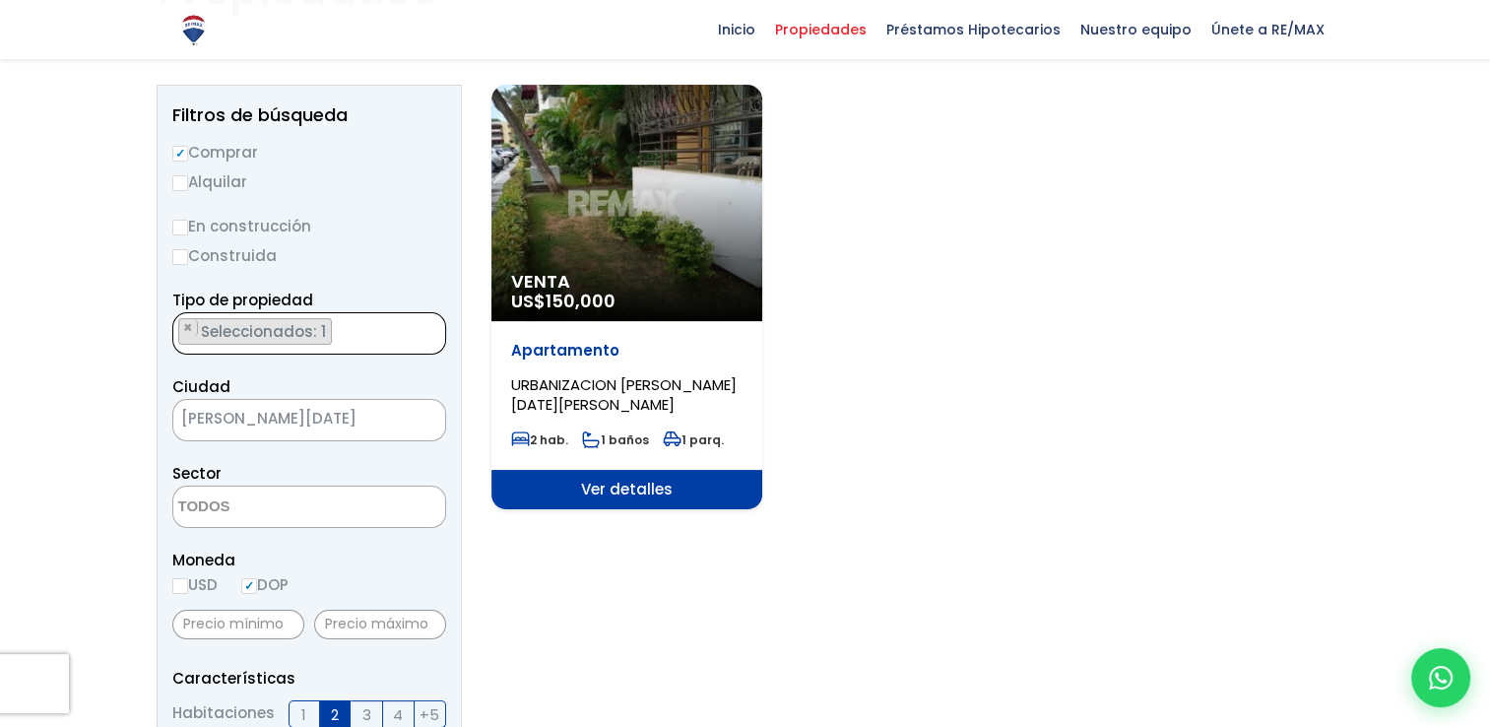
click at [382, 415] on span "[PERSON_NAME][DATE]" at bounding box center [284, 419] width 223 height 28
click at [591, 492] on span "Ver detalles" at bounding box center [627, 489] width 271 height 39
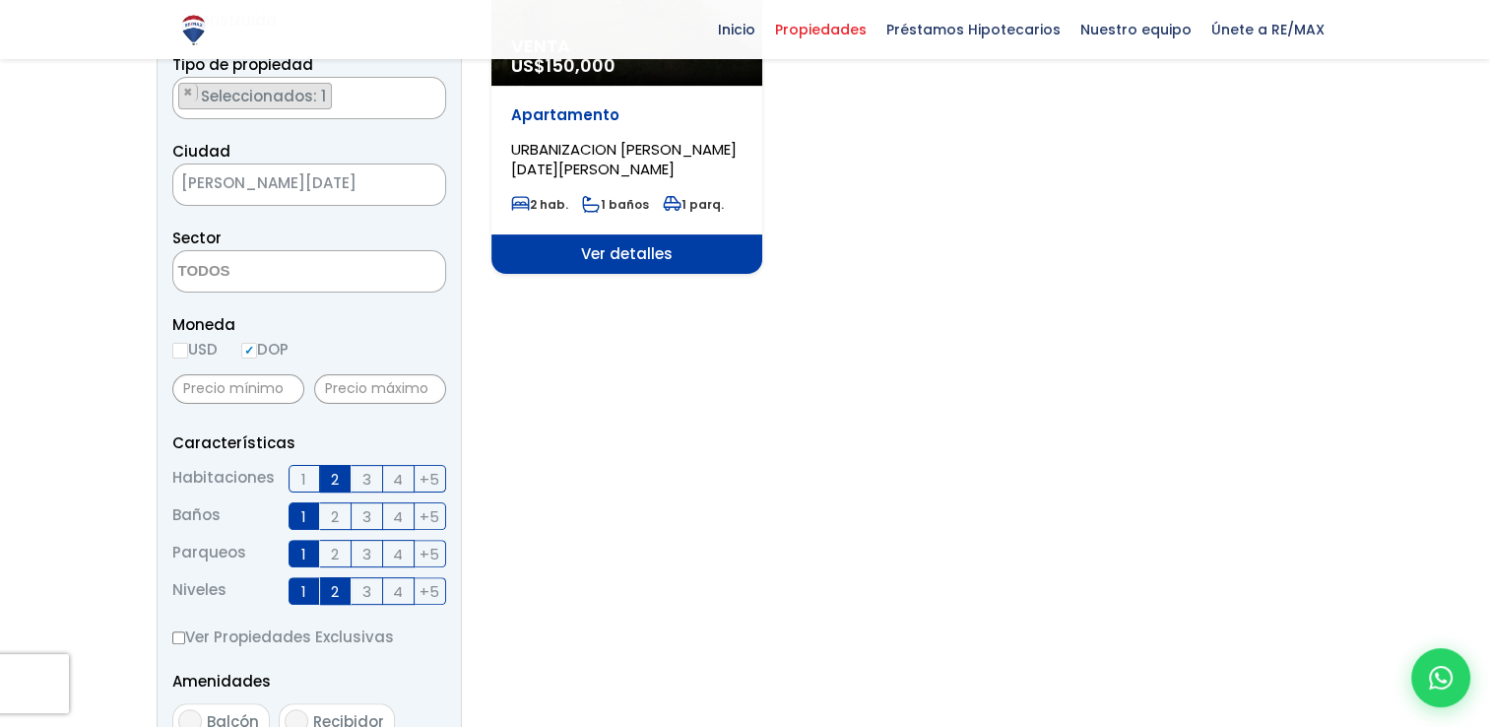
scroll to position [448, 0]
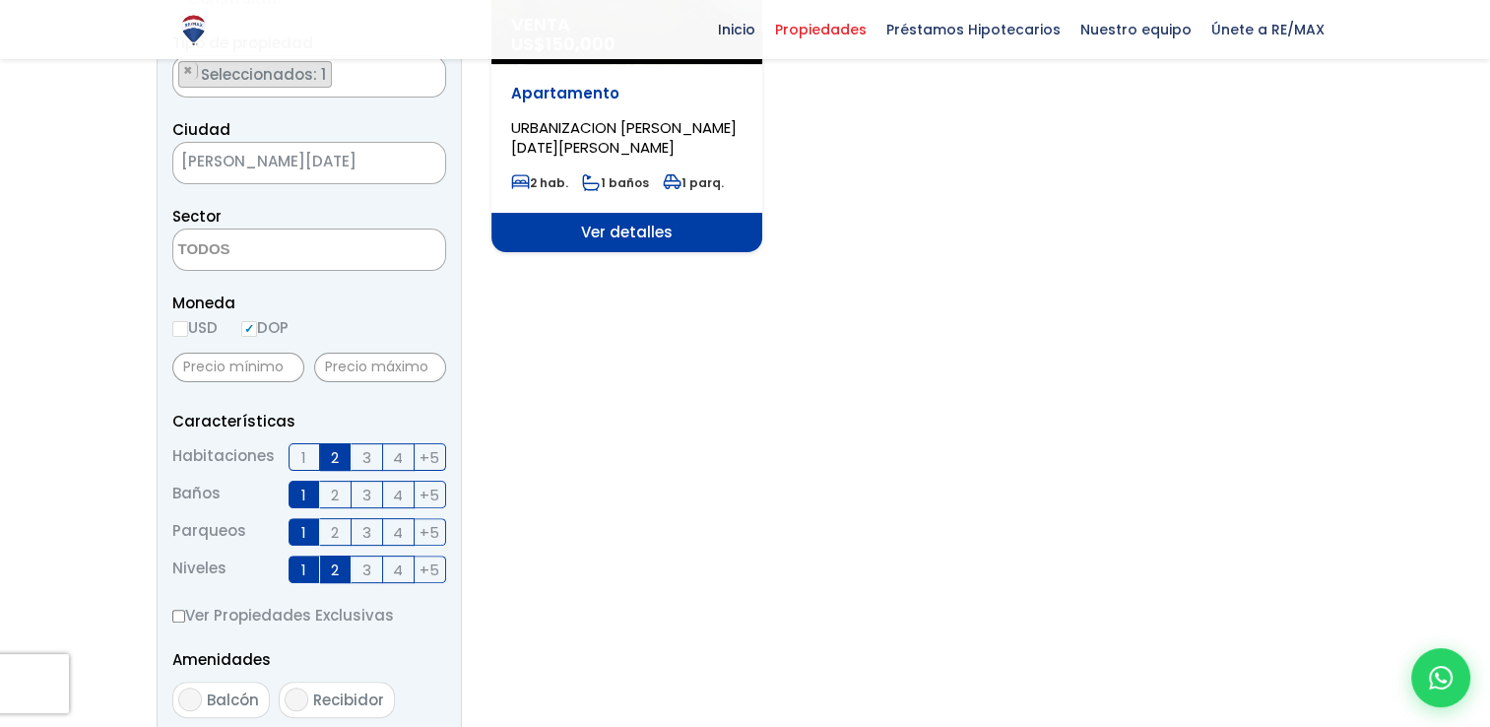
click at [339, 491] on span "2" at bounding box center [335, 495] width 8 height 25
click at [0, 0] on input "2" at bounding box center [0, 0] width 0 height 0
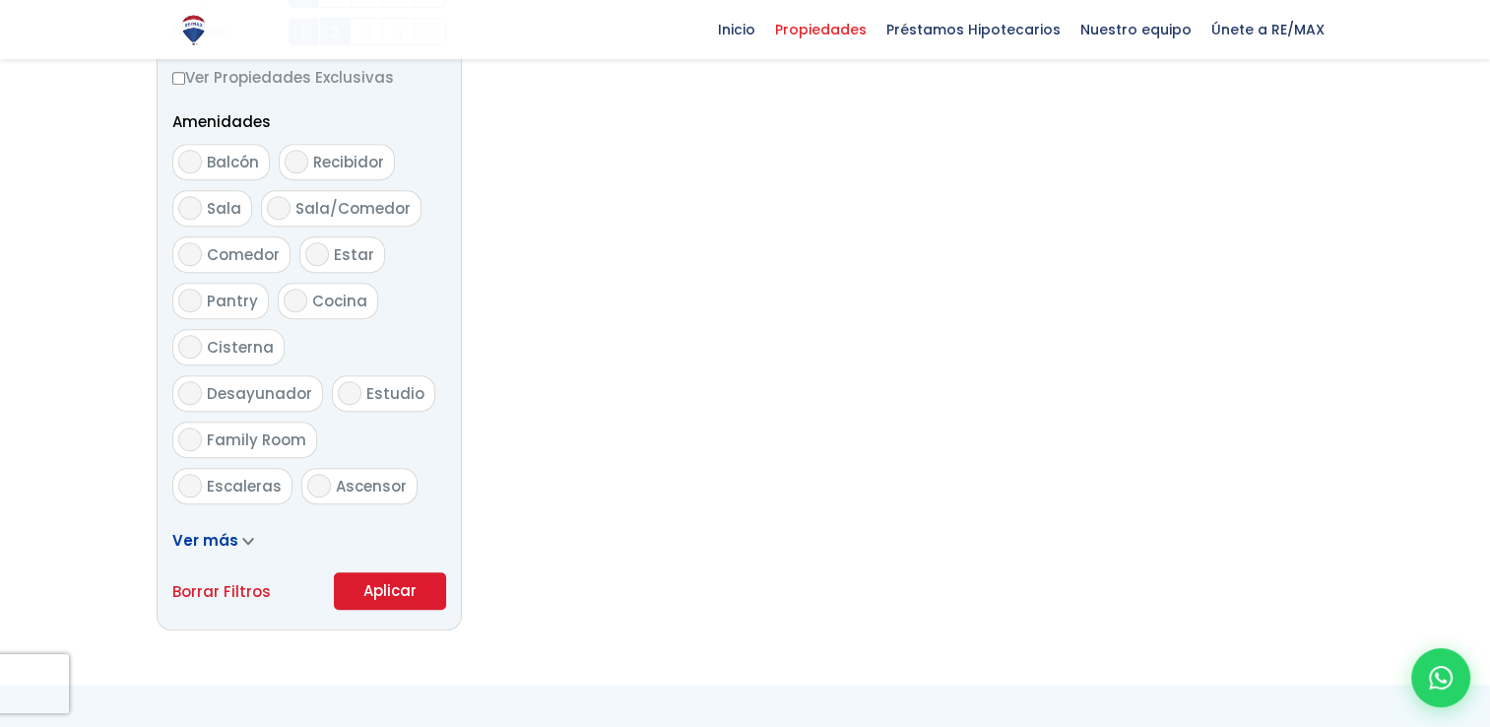
scroll to position [991, 0]
click at [408, 602] on button "Aplicar" at bounding box center [390, 585] width 112 height 37
click at [398, 588] on button "Aplicar" at bounding box center [390, 585] width 112 height 37
